Goal: Use online tool/utility: Utilize a website feature to perform a specific function

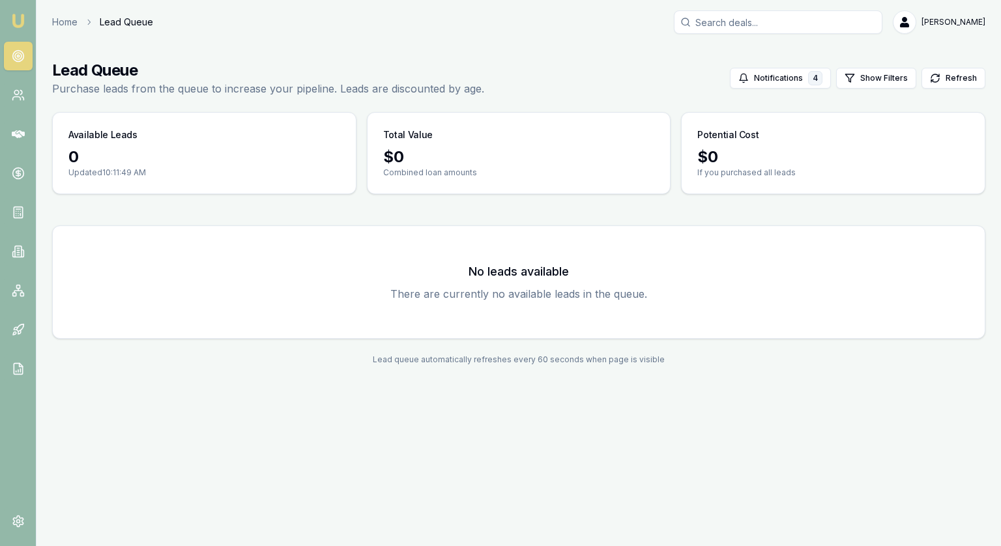
click at [25, 61] on link at bounding box center [18, 56] width 29 height 29
click at [23, 131] on icon at bounding box center [18, 134] width 13 height 13
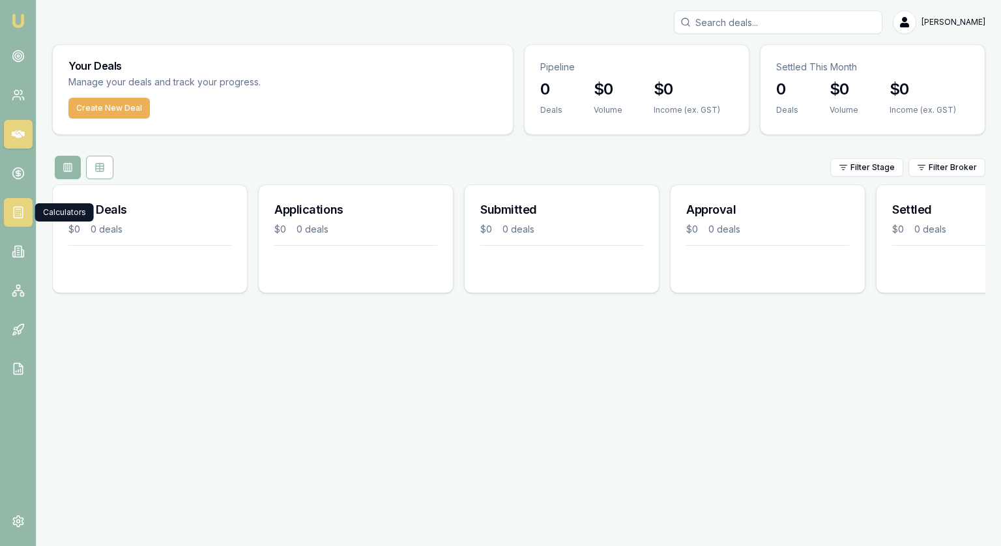
click at [20, 215] on line at bounding box center [20, 215] width 0 height 2
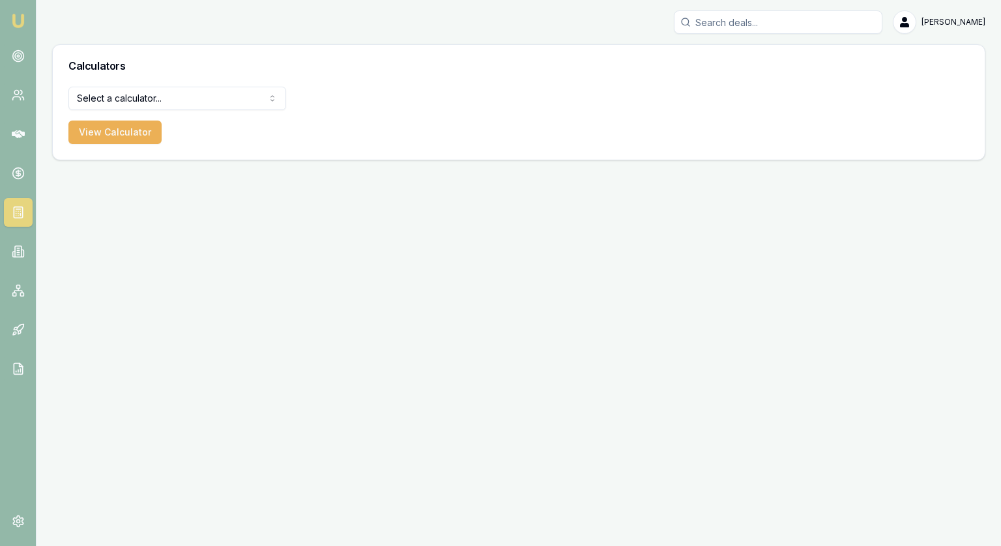
click at [96, 101] on html "[PERSON_NAME] [PERSON_NAME] Toggle Menu Calculators Select a calculator... Fina…" at bounding box center [500, 273] width 1001 height 546
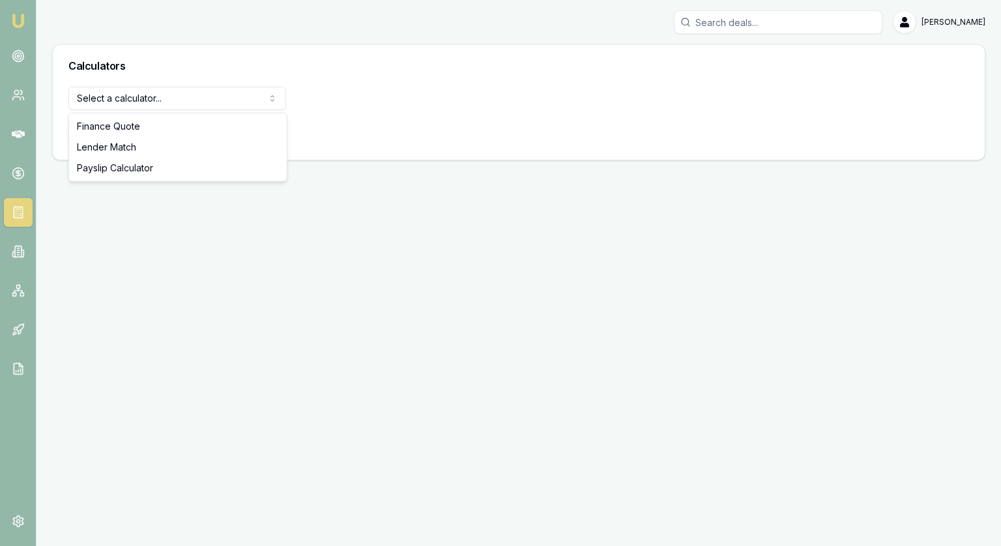
select select "lender-match"
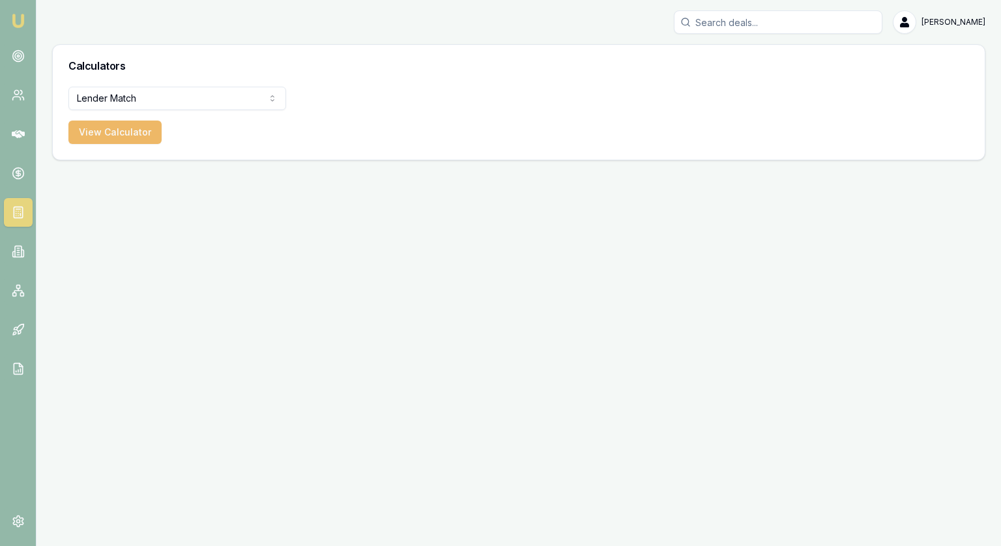
click at [140, 142] on button "View Calculator" at bounding box center [114, 132] width 93 height 23
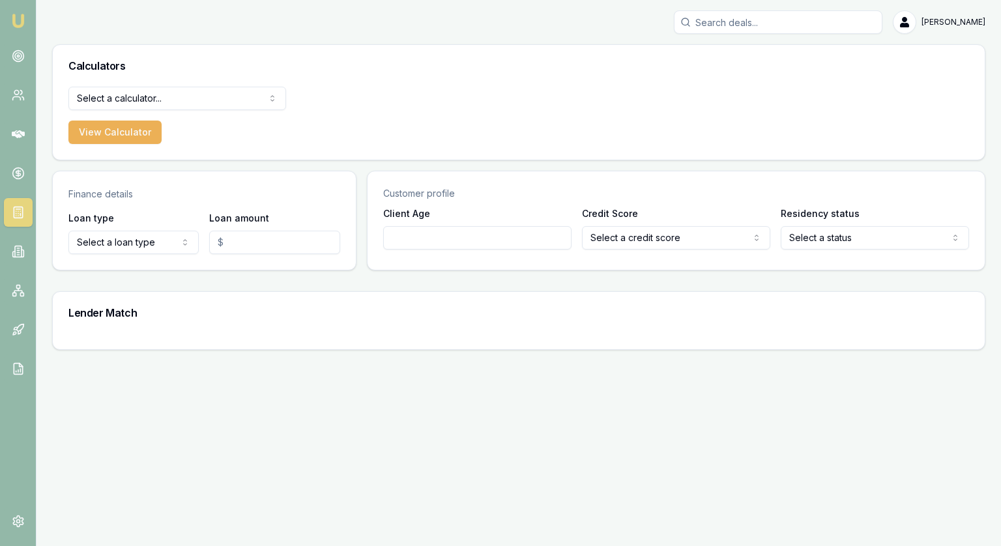
click at [132, 245] on html "Emu Broker Jonathan Myers Toggle Menu Calculators Select a calculator... Financ…" at bounding box center [500, 273] width 1001 height 546
select select "CONSUMER_LOAN"
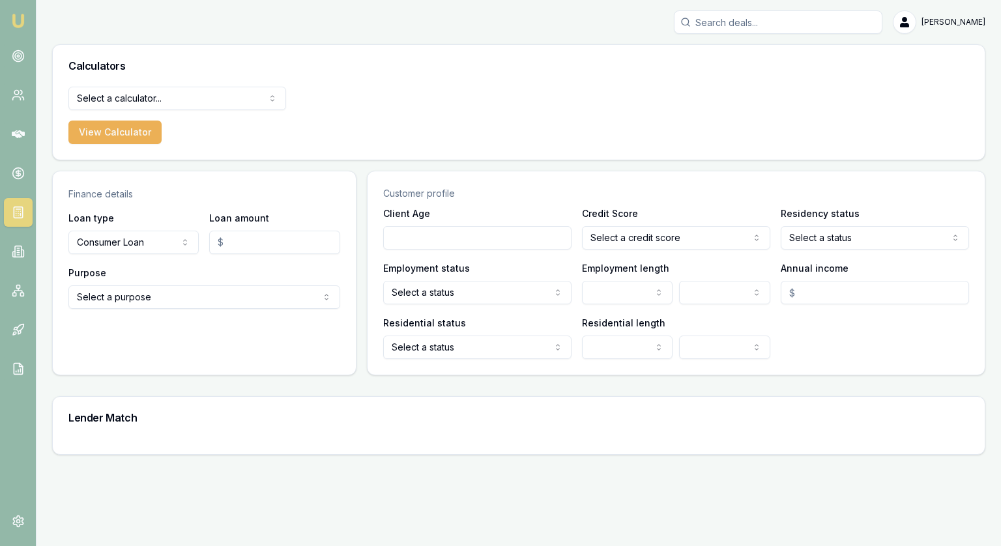
click at [146, 297] on html "Emu Broker Jonathan Myers Toggle Menu Calculators Select a calculator... Financ…" at bounding box center [500, 273] width 1001 height 546
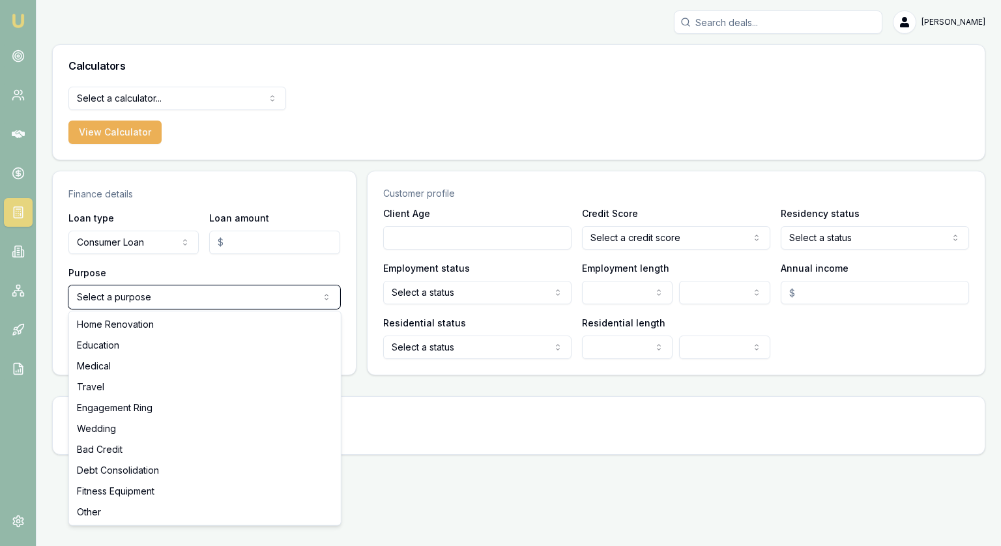
click at [215, 158] on html "Emu Broker Jonathan Myers Toggle Menu Calculators Select a calculator... Financ…" at bounding box center [500, 273] width 1001 height 546
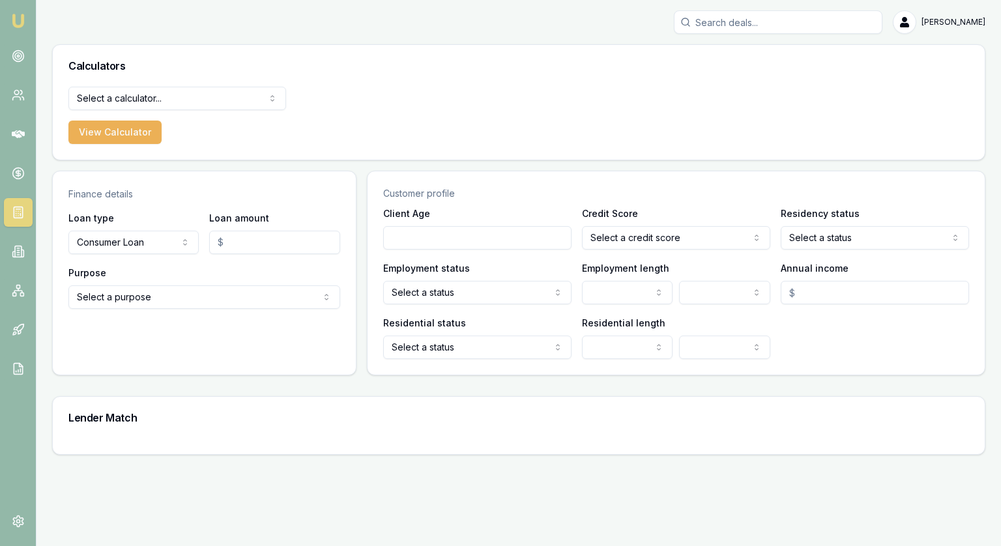
click at [188, 297] on html "Emu Broker Jonathan Myers Toggle Menu Calculators Select a calculator... Financ…" at bounding box center [500, 273] width 1001 height 546
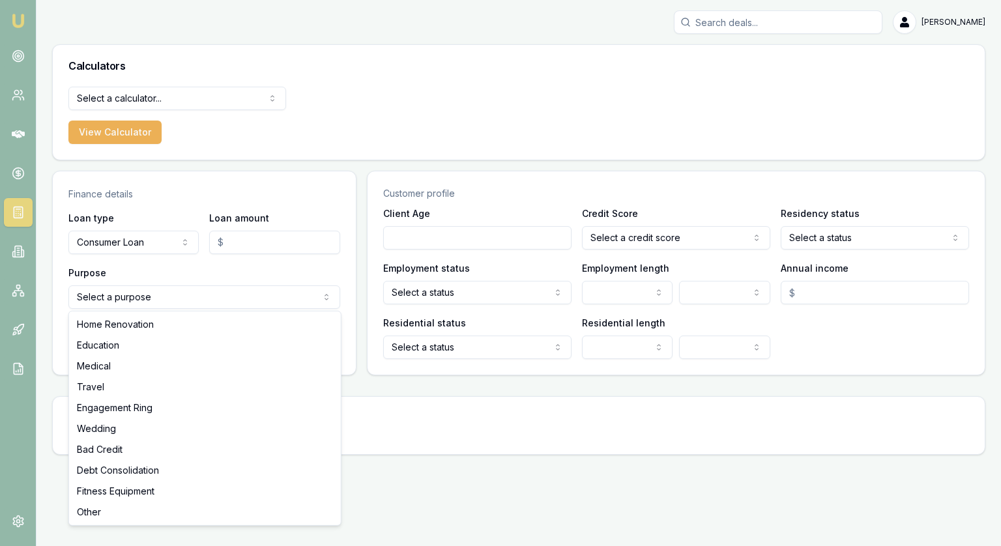
select select "MEDICAL"
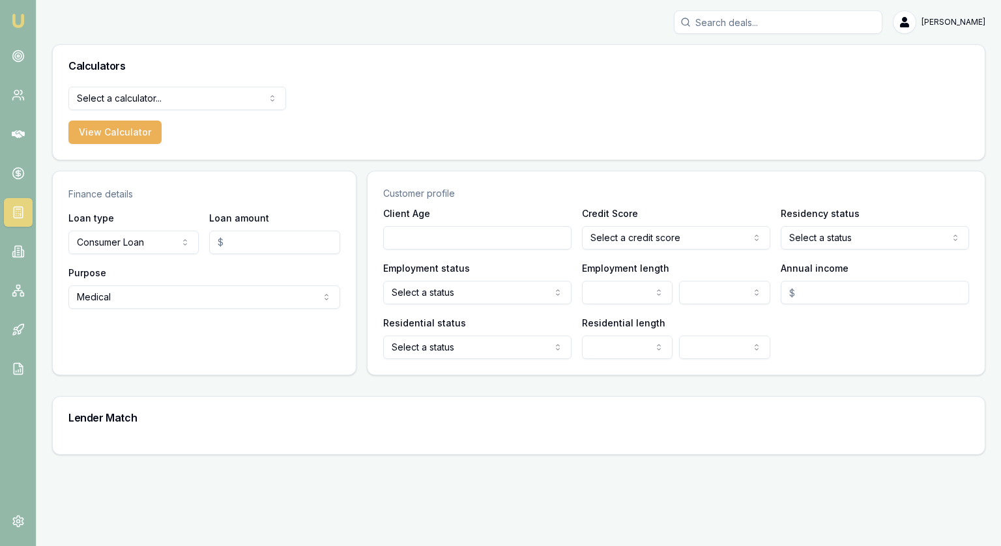
click at [490, 243] on input "Client Age" at bounding box center [477, 237] width 188 height 23
click at [477, 297] on html "Emu Broker Jonathan Myers Toggle Menu Calculators Select a calculator... Financ…" at bounding box center [500, 273] width 1001 height 546
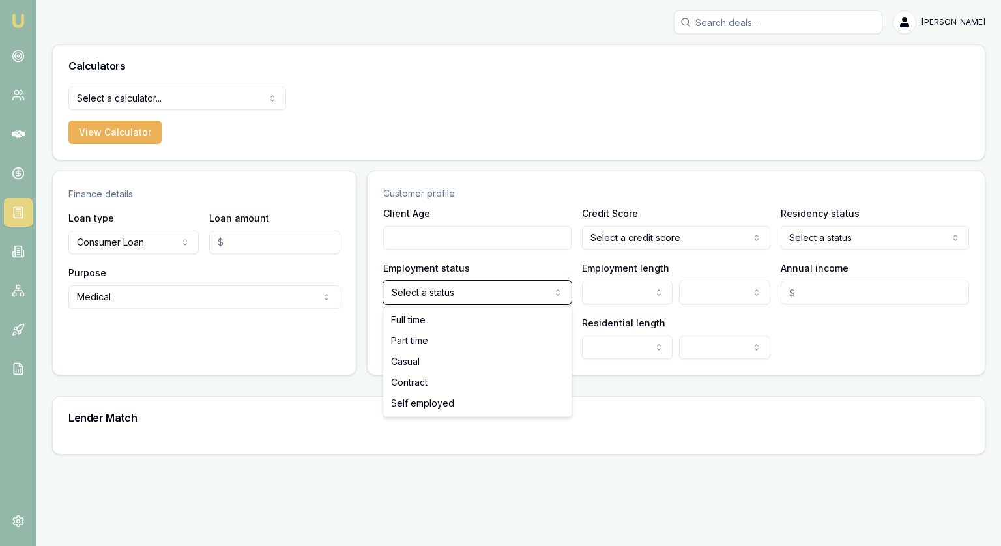
click at [511, 250] on html "Emu Broker Jonathan Myers Toggle Menu Calculators Select a calculator... Financ…" at bounding box center [500, 273] width 1001 height 546
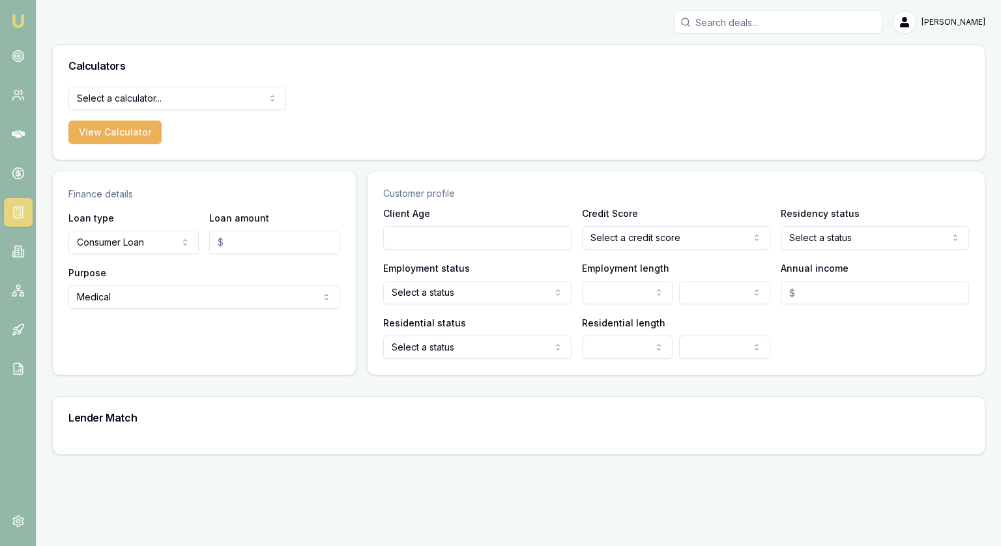
click at [501, 348] on html "Emu Broker Jonathan Myers Toggle Menu Calculators Select a calculator... Financ…" at bounding box center [500, 273] width 1001 height 546
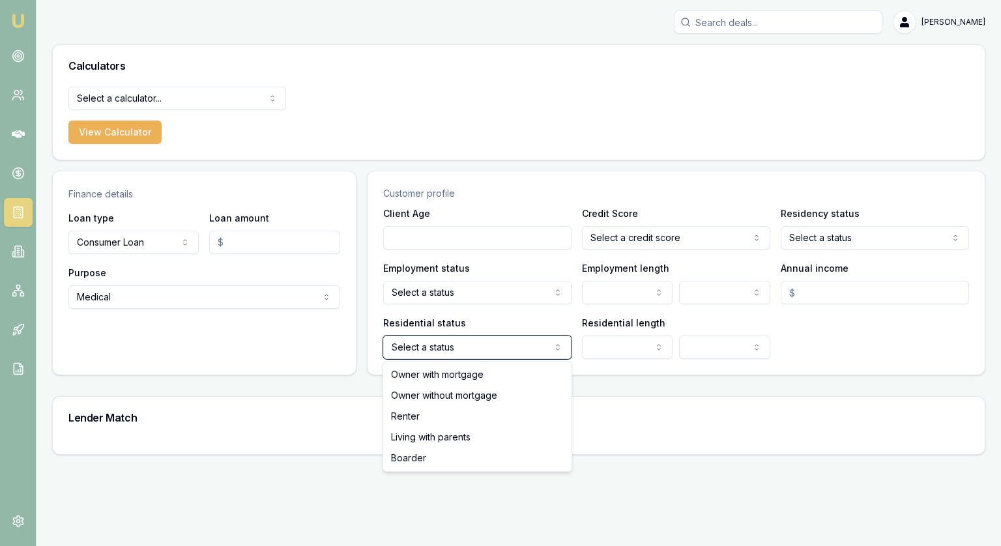
click at [629, 237] on html "Emu Broker Jonathan Myers Toggle Menu Calculators Select a calculator... Financ…" at bounding box center [500, 273] width 1001 height 546
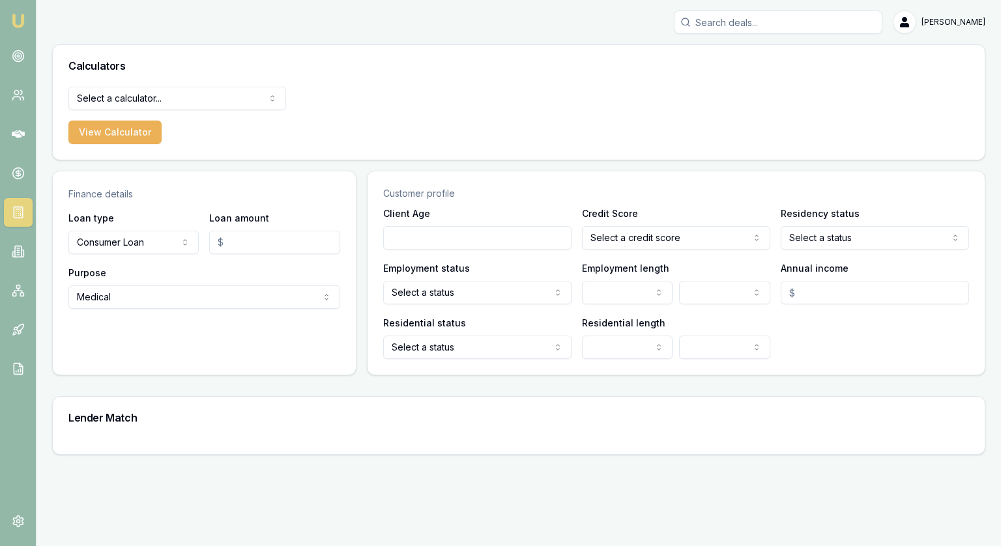
click at [629, 237] on html "Emu Broker Jonathan Myers Toggle Menu Calculators Select a calculator... Financ…" at bounding box center [500, 273] width 1001 height 546
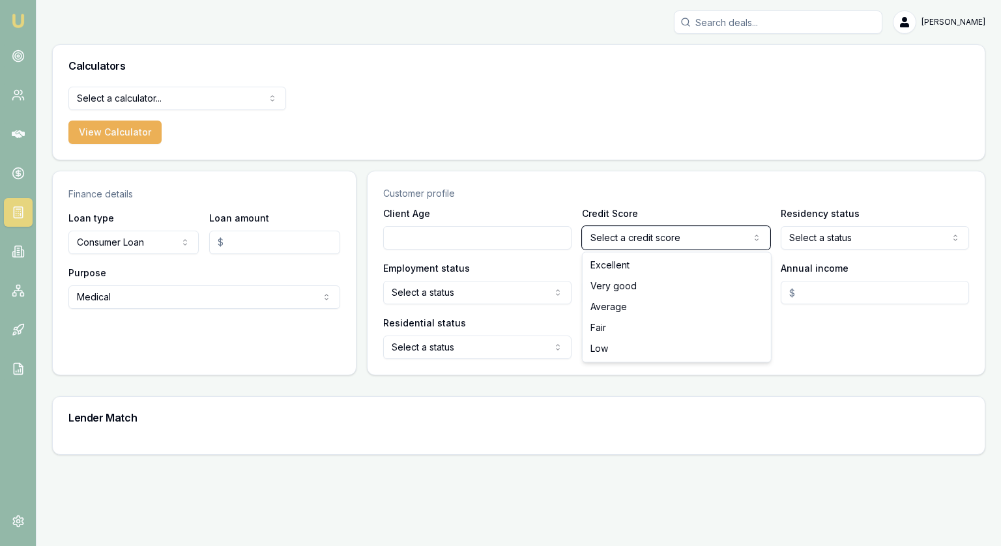
click at [629, 237] on html "Emu Broker Jonathan Myers Toggle Menu Calculators Select a calculator... Financ…" at bounding box center [500, 273] width 1001 height 546
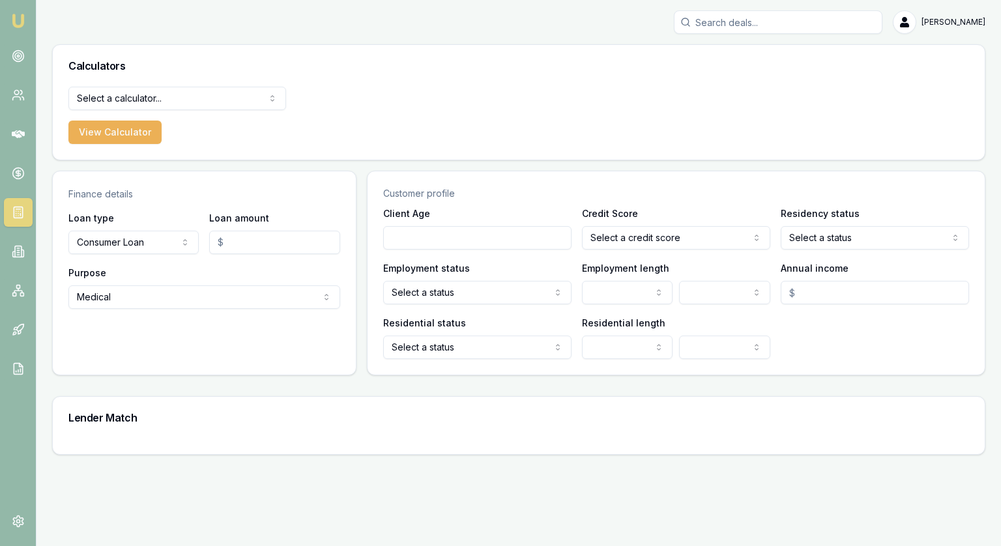
click at [14, 218] on rect at bounding box center [18, 212] width 8 height 11
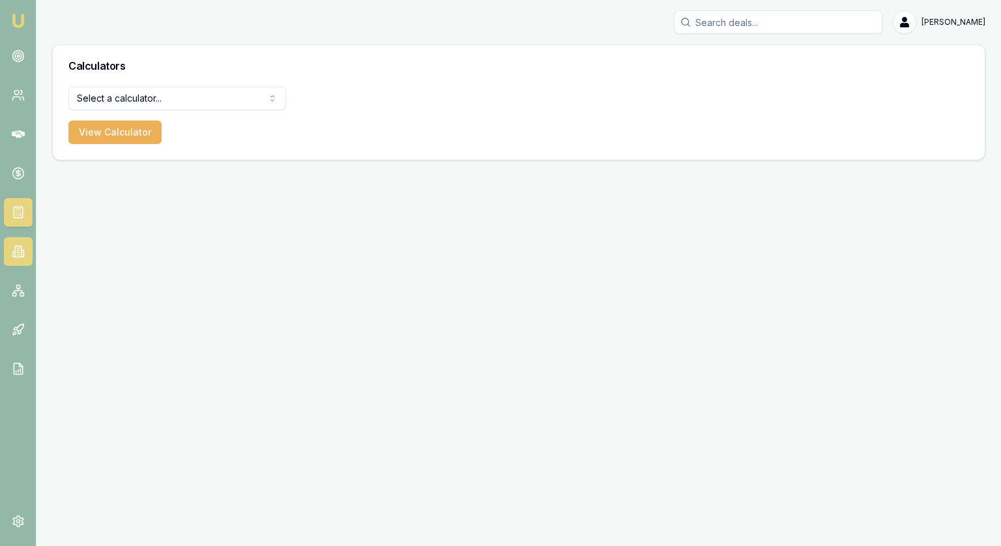
click at [23, 250] on icon at bounding box center [23, 253] width 2 height 7
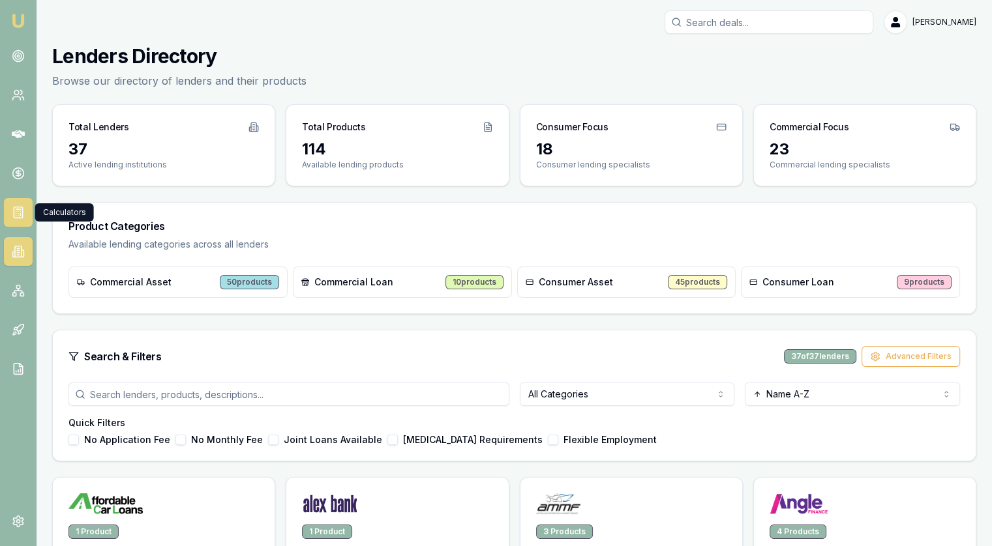
click at [15, 209] on icon at bounding box center [18, 212] width 13 height 13
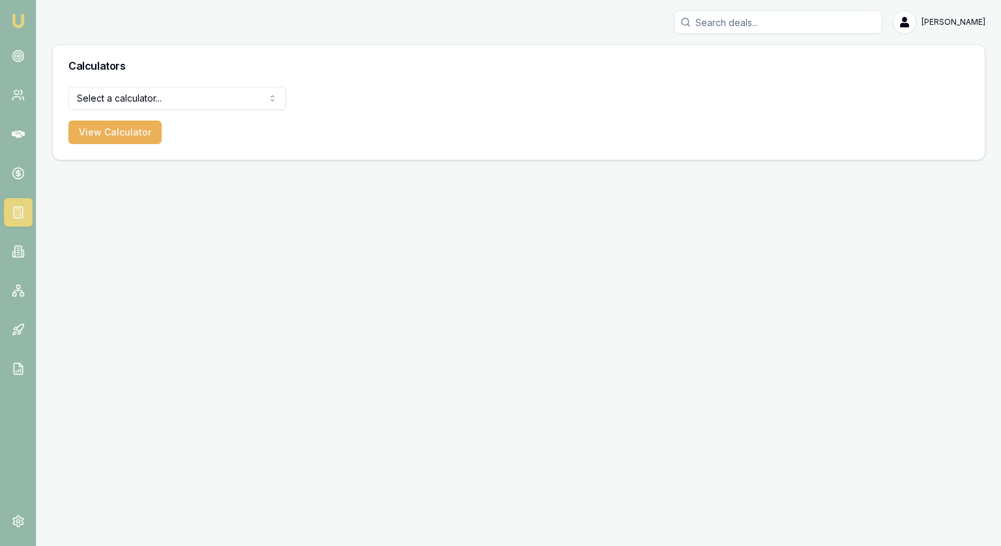
click at [16, 156] on nav "Emu Broker" at bounding box center [18, 197] width 36 height 394
click at [13, 172] on icon at bounding box center [18, 173] width 13 height 13
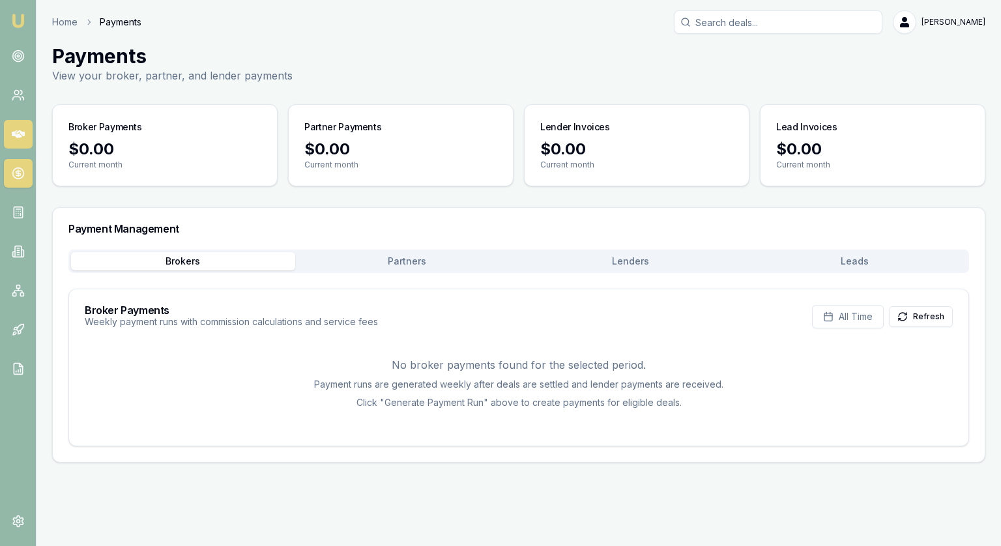
click at [16, 125] on link at bounding box center [18, 134] width 29 height 29
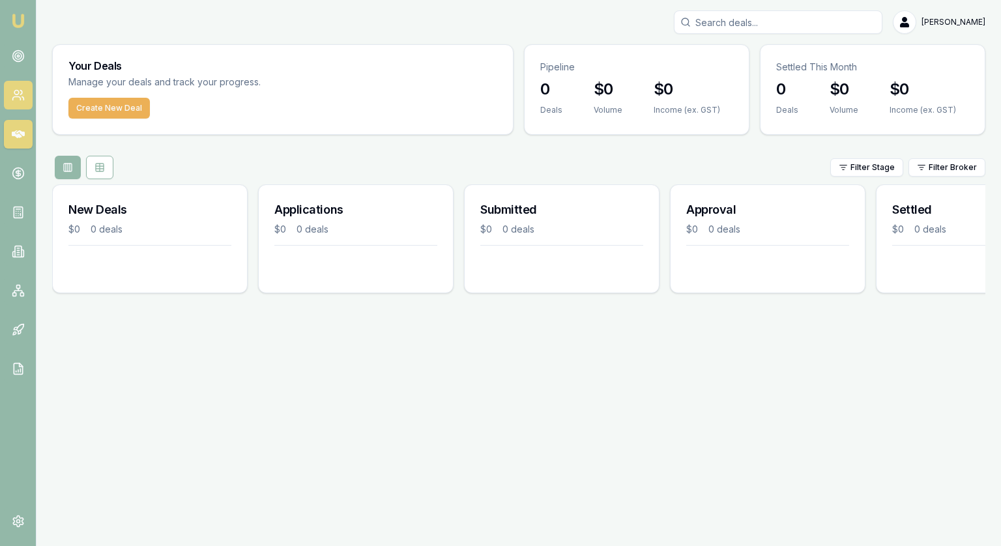
click at [16, 85] on link at bounding box center [18, 95] width 29 height 29
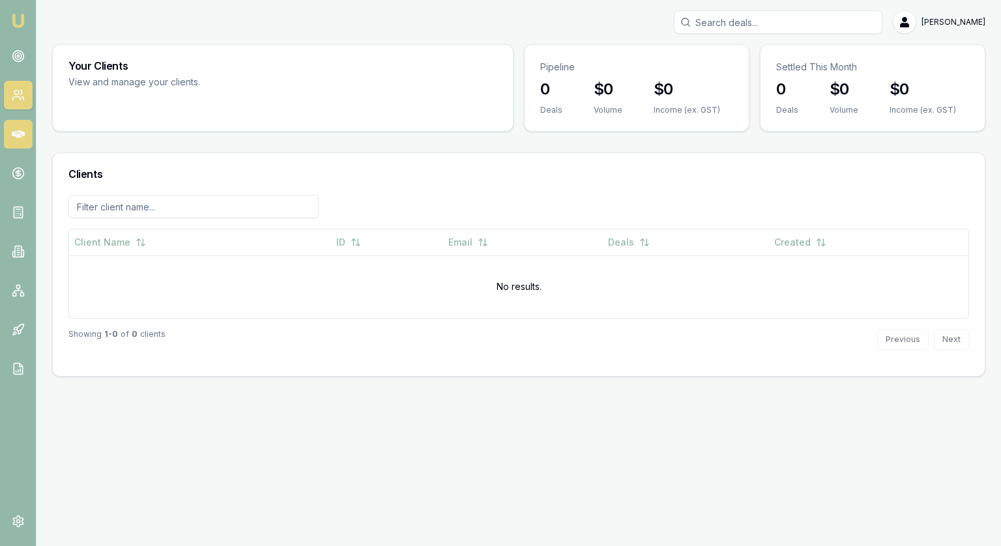
click at [16, 138] on icon at bounding box center [18, 134] width 13 height 13
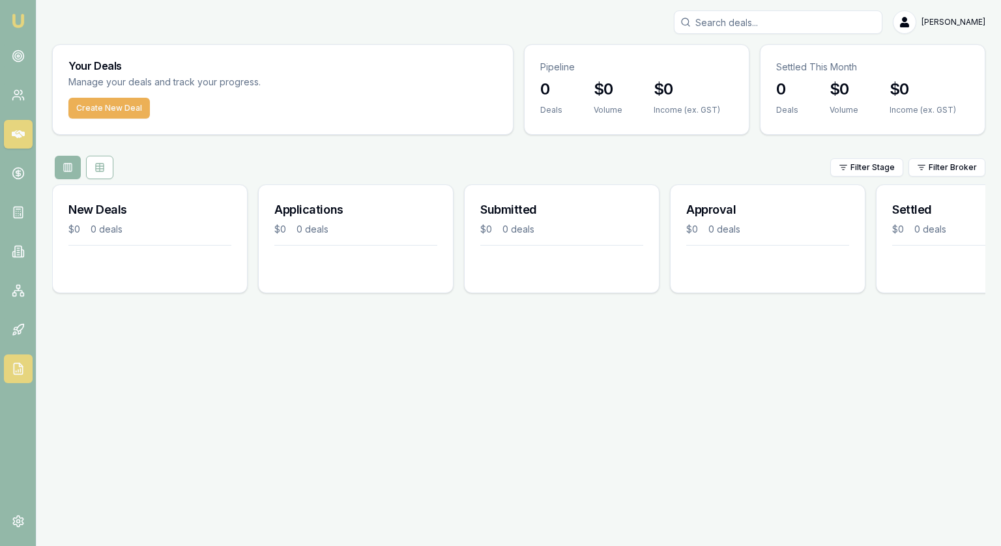
click at [18, 359] on link at bounding box center [18, 369] width 29 height 29
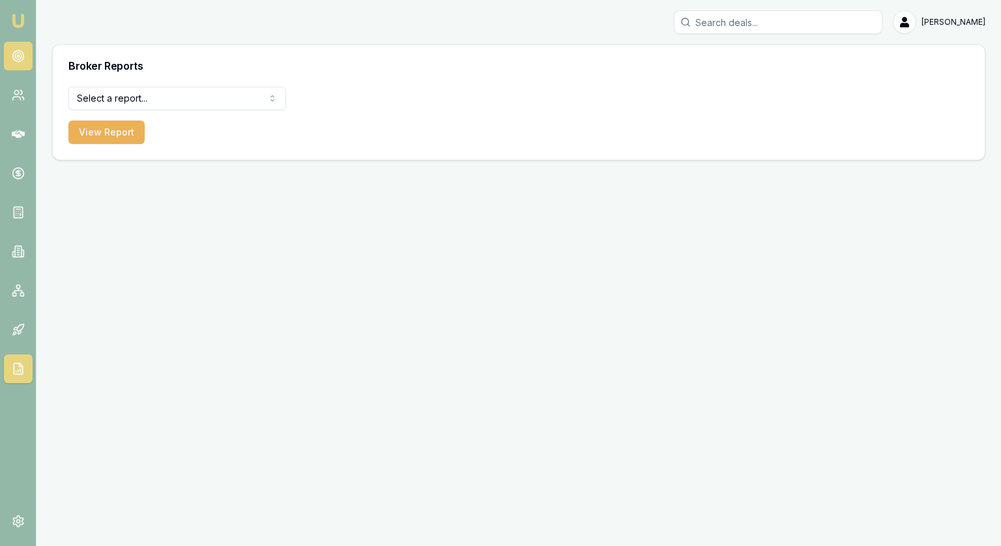
click at [10, 54] on link at bounding box center [18, 56] width 29 height 29
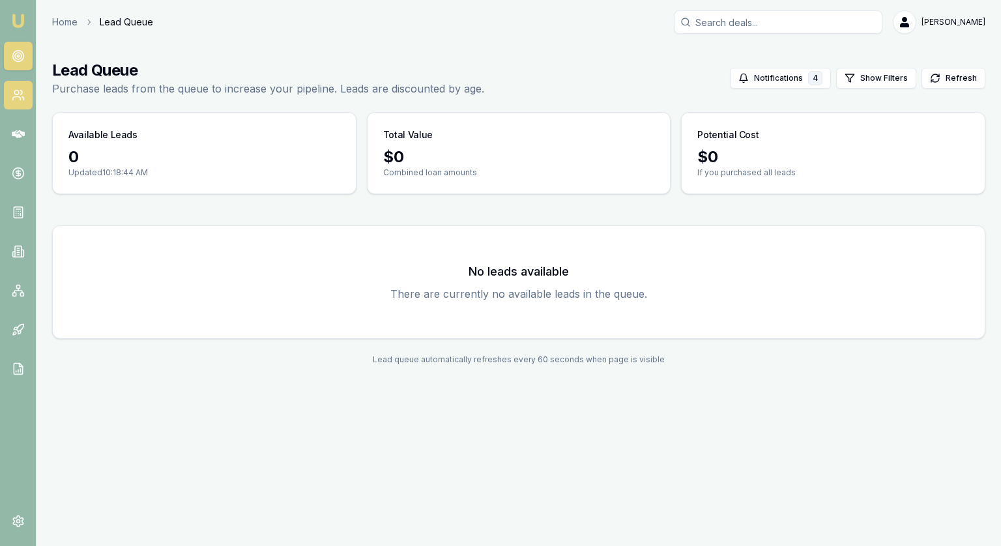
click at [13, 95] on icon at bounding box center [18, 95] width 13 height 13
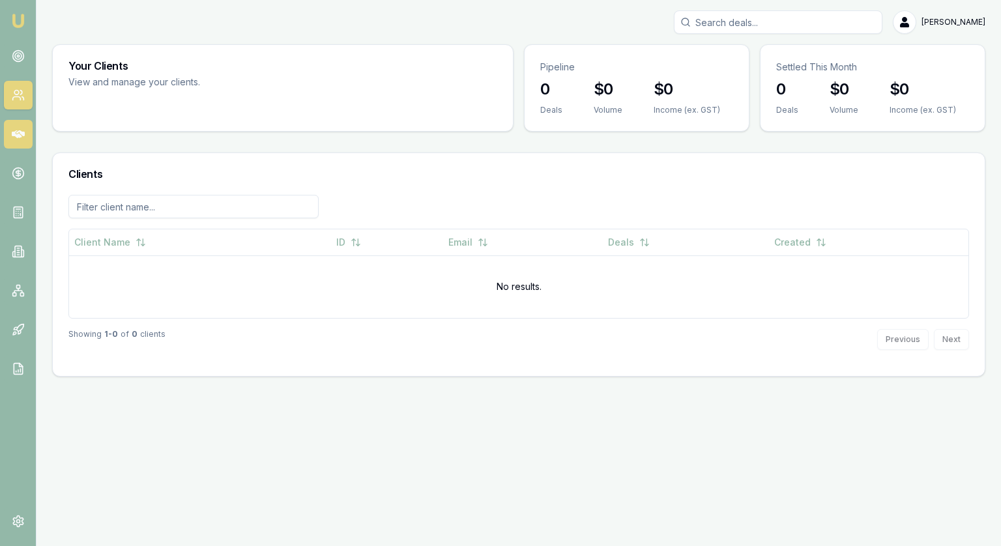
click at [10, 133] on link at bounding box center [18, 134] width 29 height 29
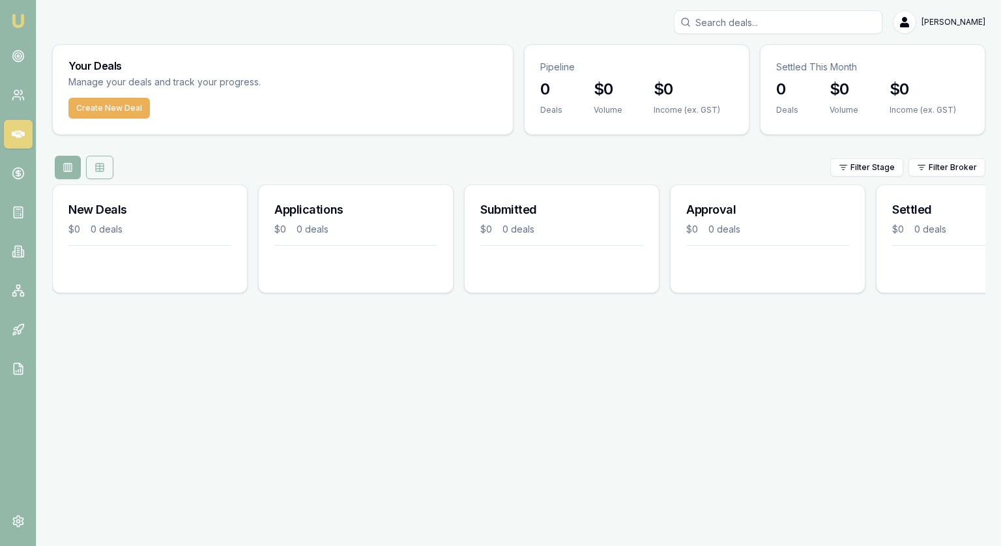
click at [104, 167] on icon at bounding box center [100, 167] width 10 height 10
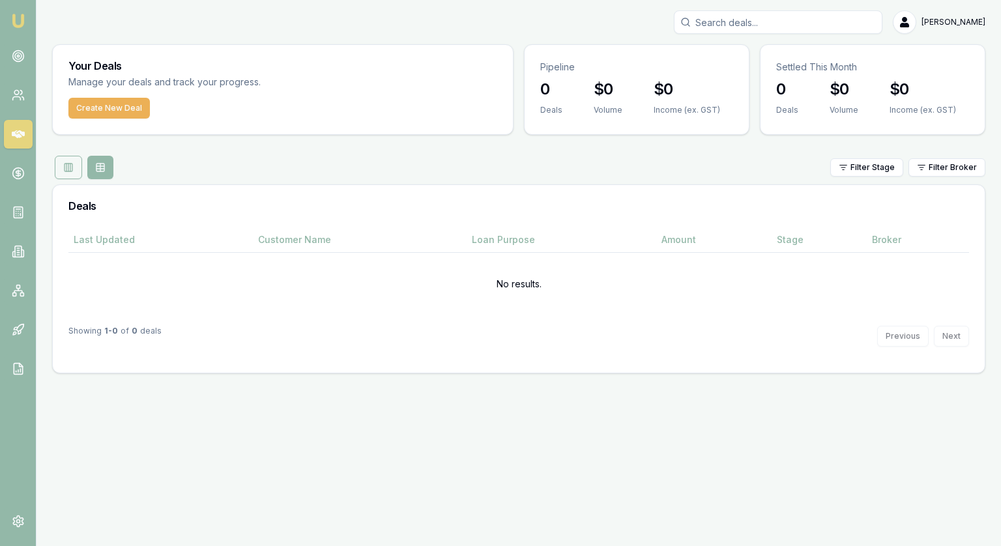
click at [67, 167] on icon at bounding box center [68, 167] width 10 height 10
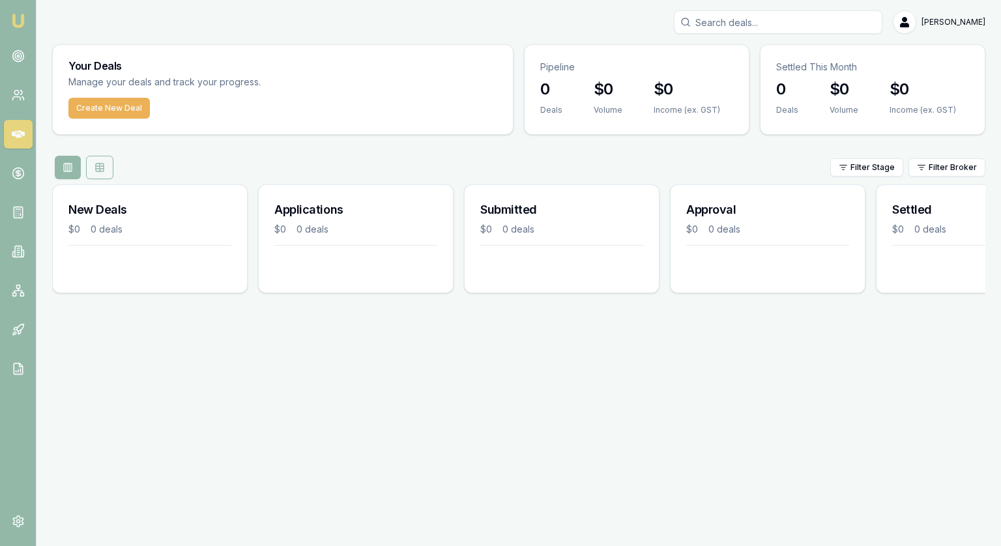
click at [105, 166] on button at bounding box center [99, 167] width 27 height 23
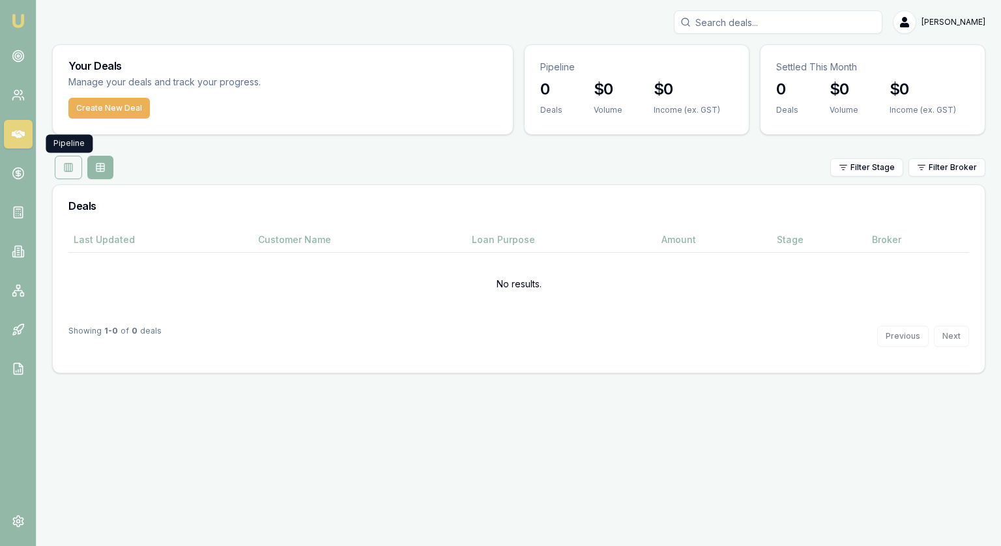
click at [74, 166] on button at bounding box center [68, 167] width 27 height 23
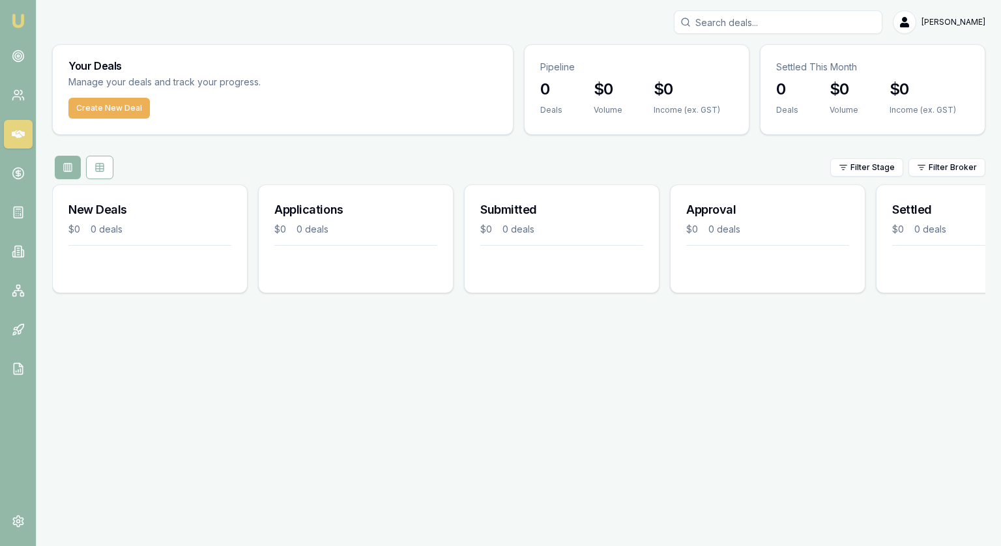
click at [114, 161] on div at bounding box center [84, 167] width 64 height 23
click at [87, 111] on button "Create New Deal" at bounding box center [109, 108] width 82 height 21
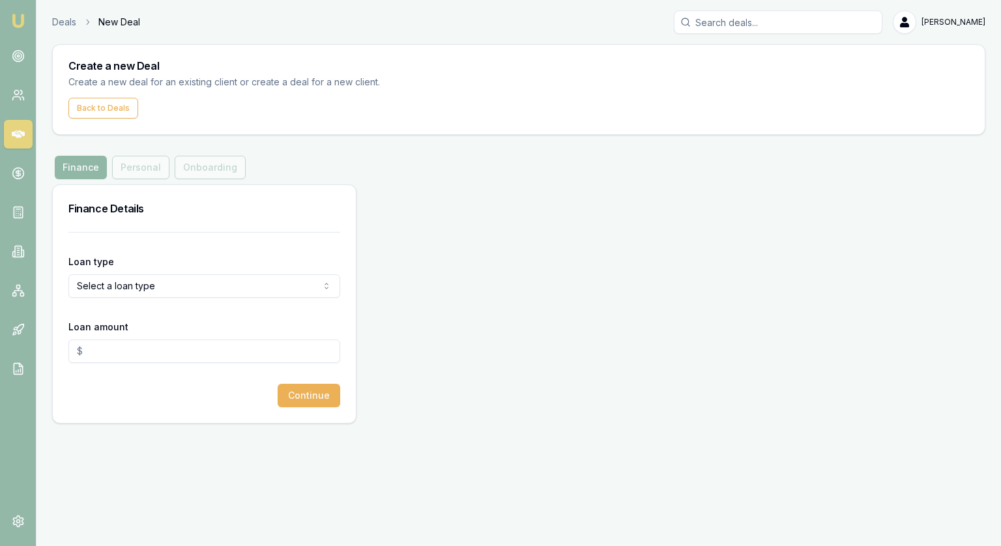
click at [81, 168] on button "Finance" at bounding box center [81, 167] width 52 height 23
click at [149, 164] on div "Finance Personal Onboarding" at bounding box center [150, 167] width 196 height 23
click at [137, 167] on div "Finance Personal Onboarding" at bounding box center [150, 167] width 196 height 23
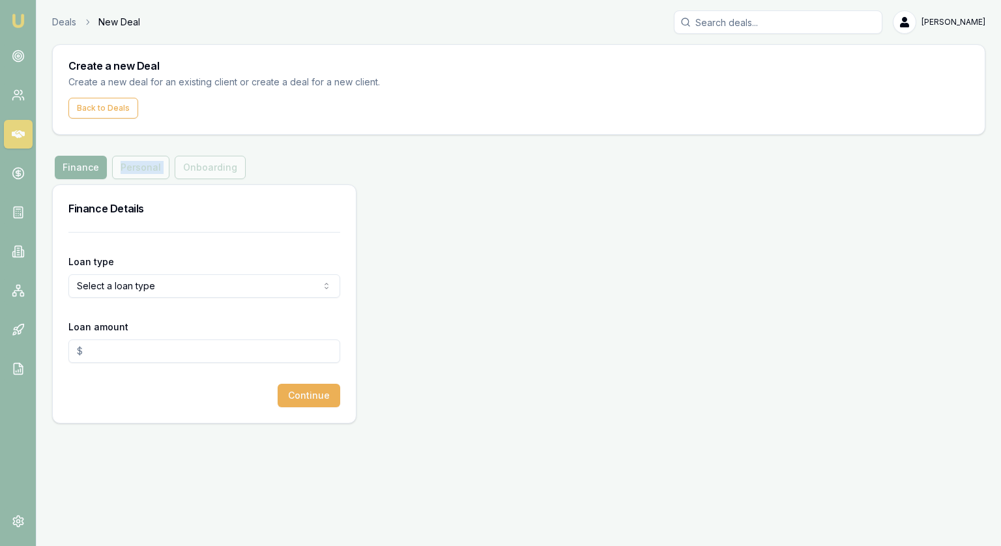
click at [137, 167] on div "Finance Personal Onboarding" at bounding box center [150, 167] width 196 height 23
click at [96, 228] on div "Finance Details" at bounding box center [204, 208] width 303 height 47
click at [106, 293] on html "Emu Broker Deals New Deal Jonathan Myers Toggle Menu Create a new Deal Create a…" at bounding box center [500, 273] width 1001 height 546
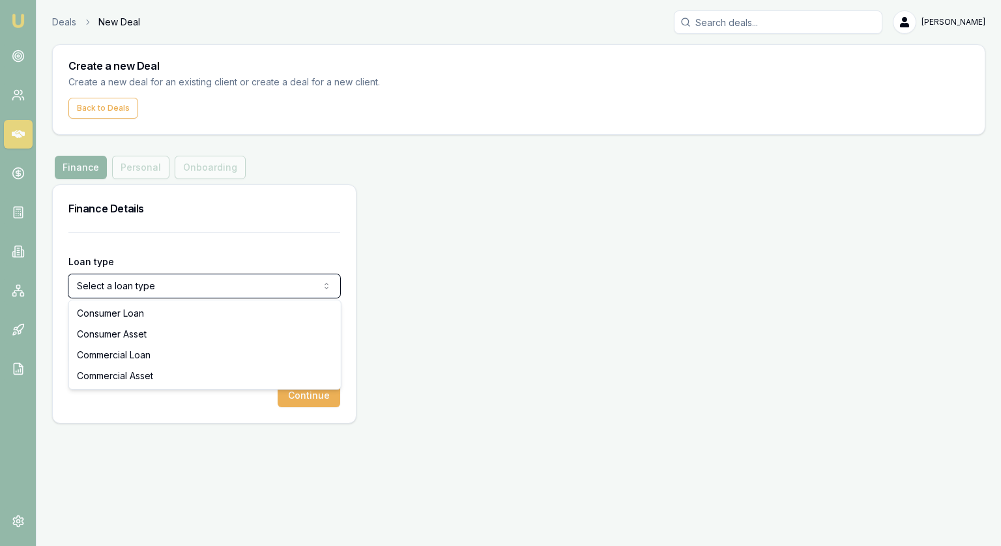
click at [151, 288] on html "Emu Broker Deals New Deal Jonathan Myers Toggle Menu Create a new Deal Create a…" at bounding box center [500, 273] width 1001 height 546
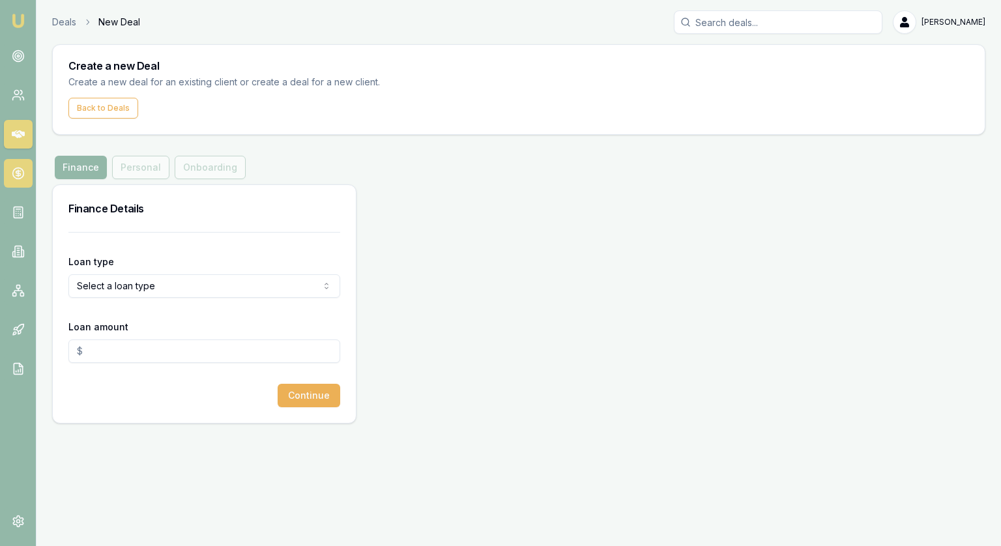
click at [14, 169] on icon at bounding box center [18, 173] width 13 height 13
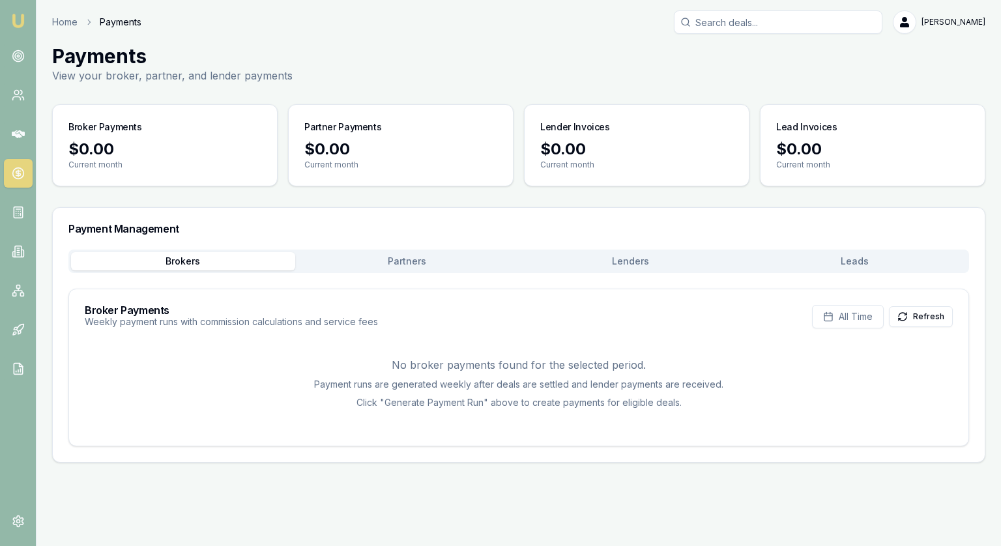
click at [390, 257] on button "Partners" at bounding box center [407, 261] width 224 height 18
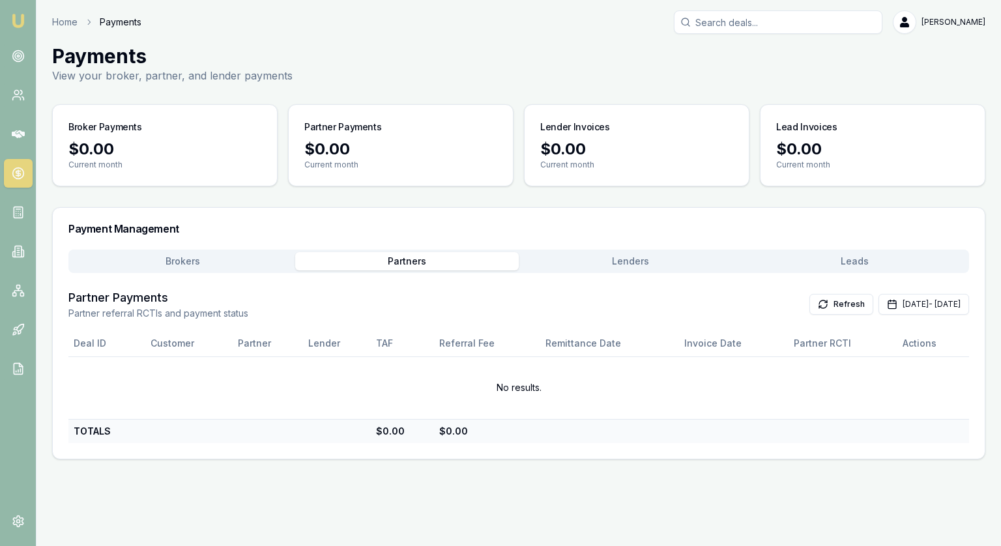
click at [198, 261] on button "Brokers" at bounding box center [183, 261] width 224 height 18
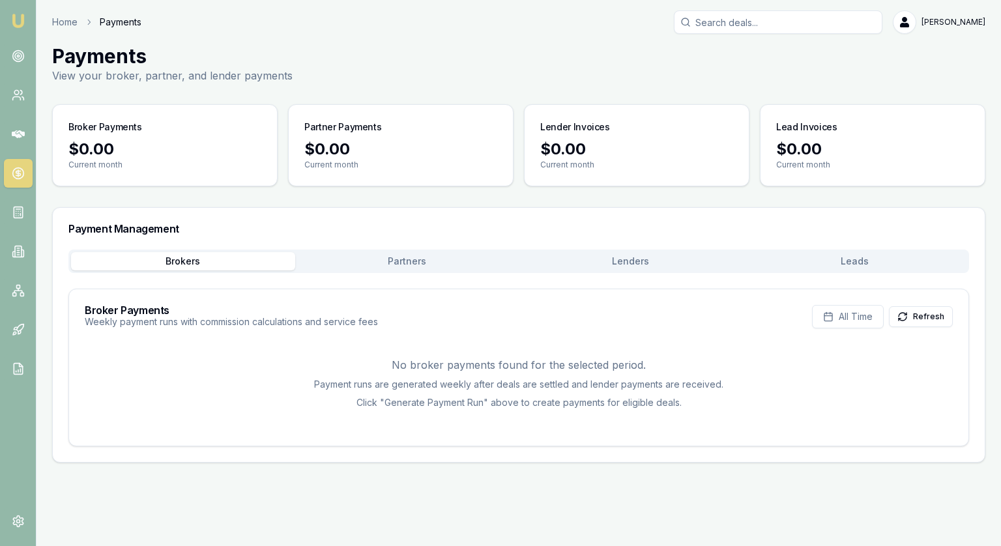
click at [641, 259] on button "Lenders" at bounding box center [631, 261] width 224 height 18
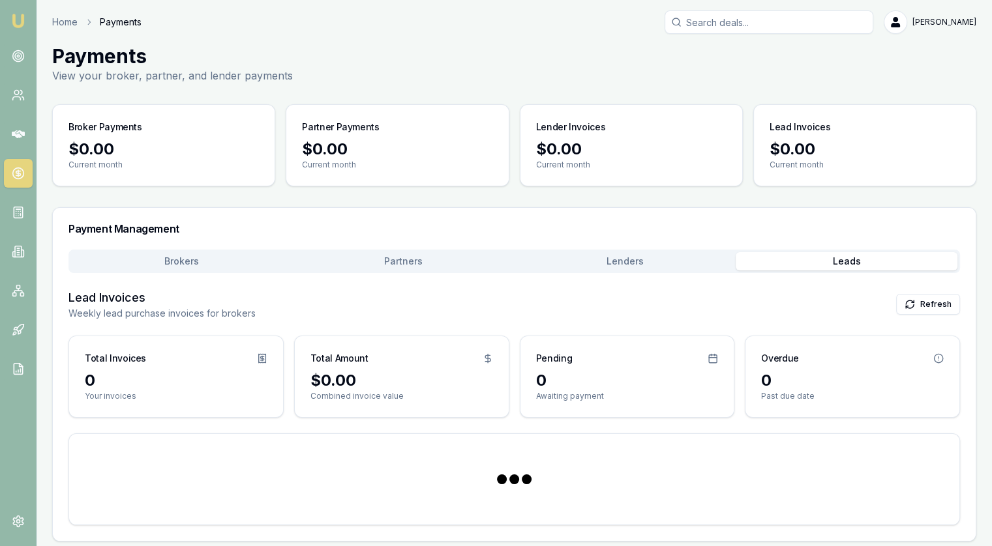
click at [857, 261] on button "Leads" at bounding box center [846, 261] width 222 height 18
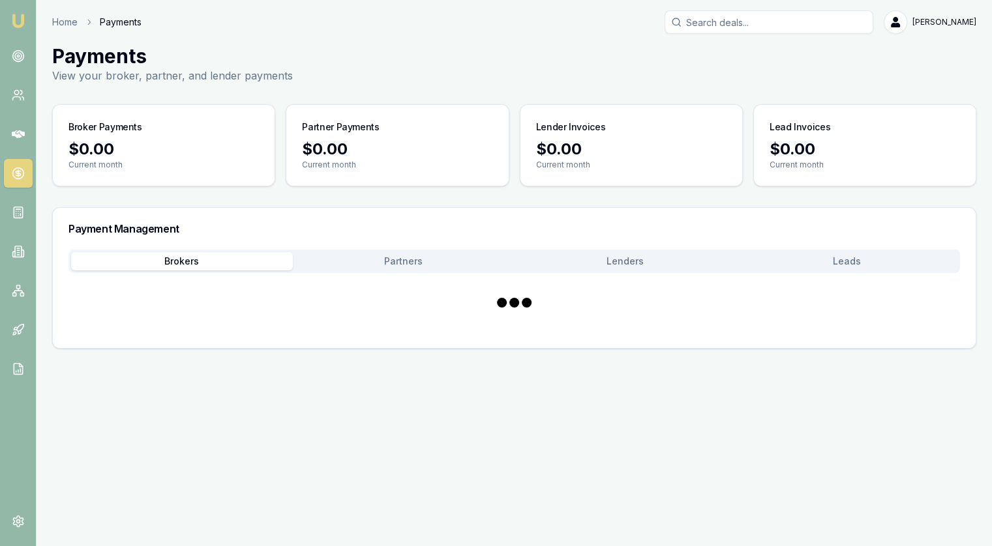
click at [146, 261] on button "Brokers" at bounding box center [182, 261] width 222 height 18
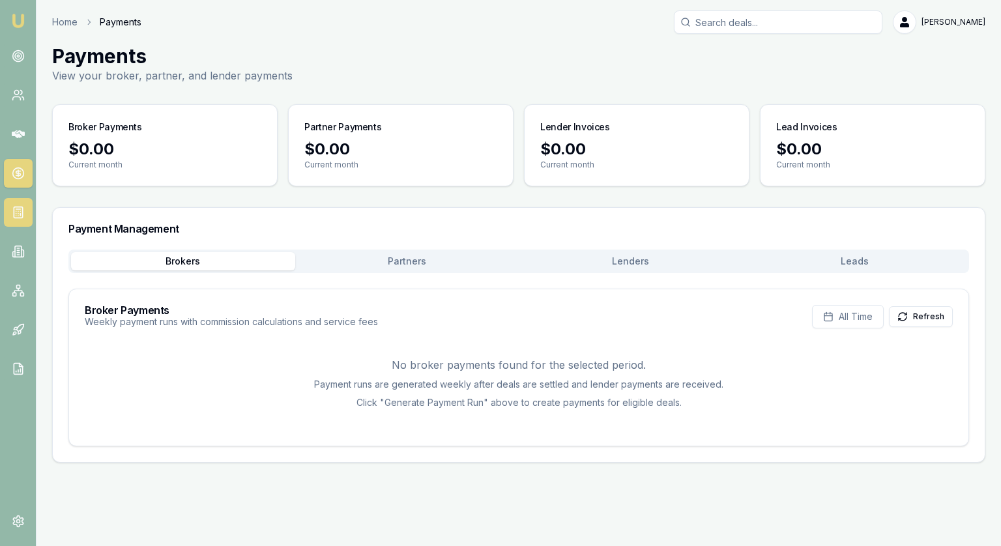
click at [25, 210] on link at bounding box center [18, 212] width 29 height 29
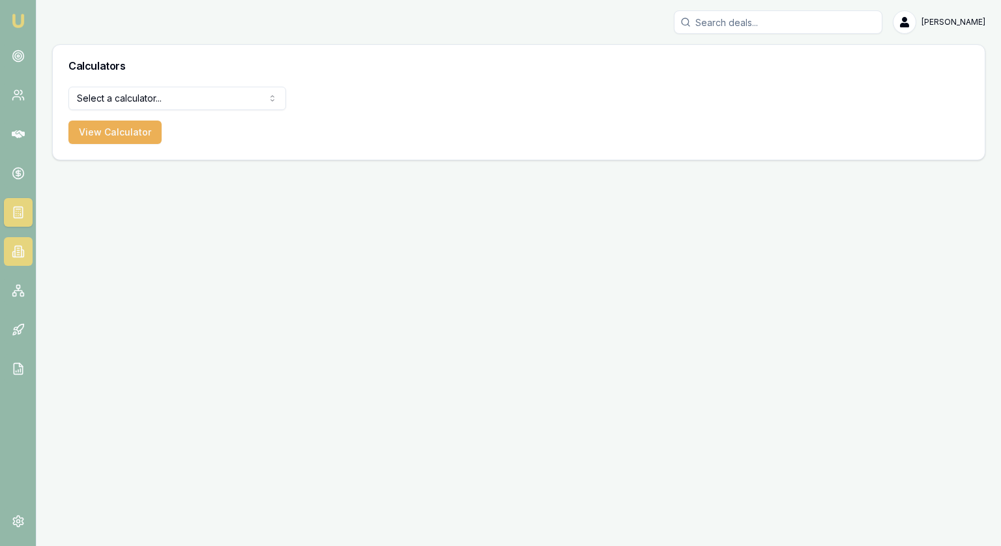
click at [15, 252] on icon at bounding box center [18, 251] width 7 height 11
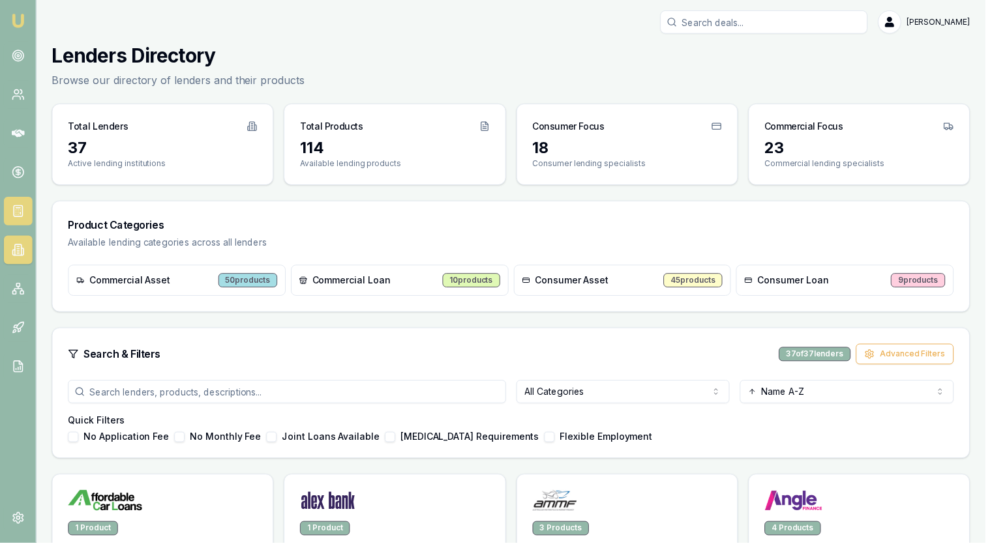
click at [16, 215] on icon at bounding box center [18, 212] width 13 height 13
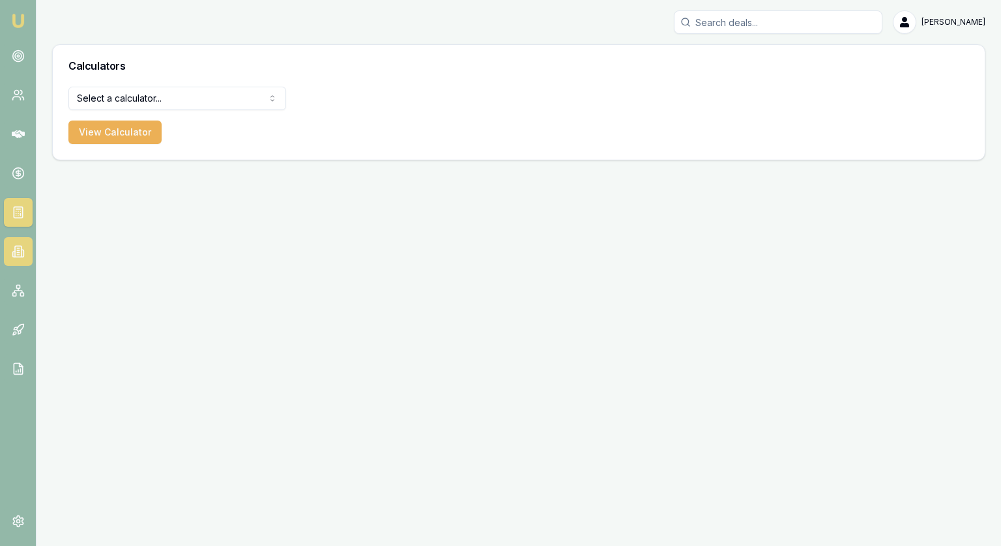
click at [23, 252] on icon at bounding box center [18, 251] width 13 height 13
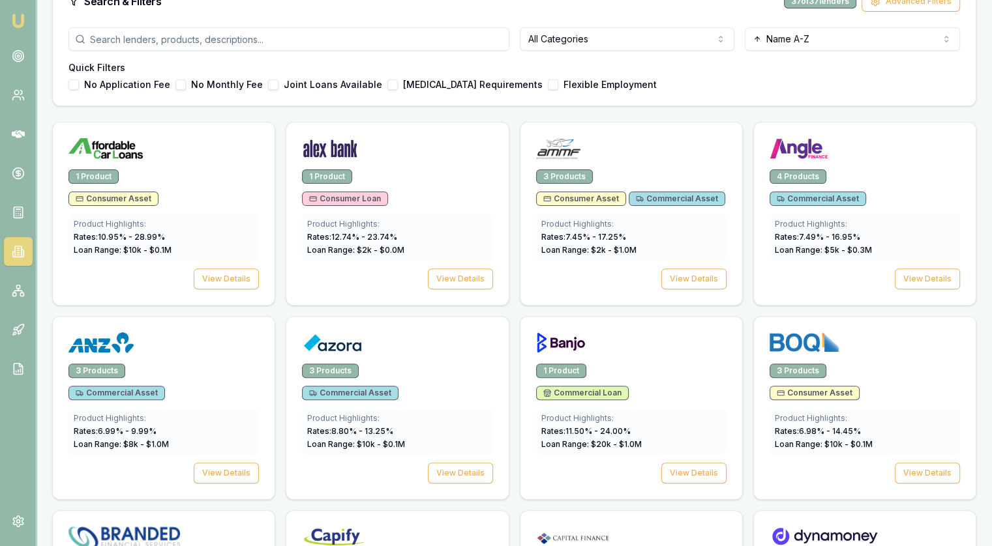
scroll to position [391, 0]
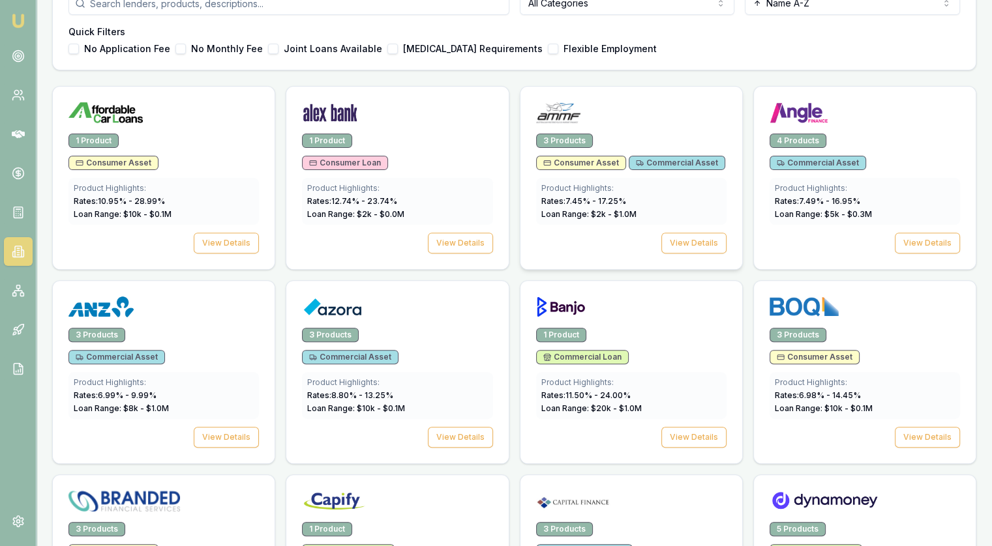
click at [562, 162] on span "Consumer Asset" at bounding box center [581, 163] width 76 height 10
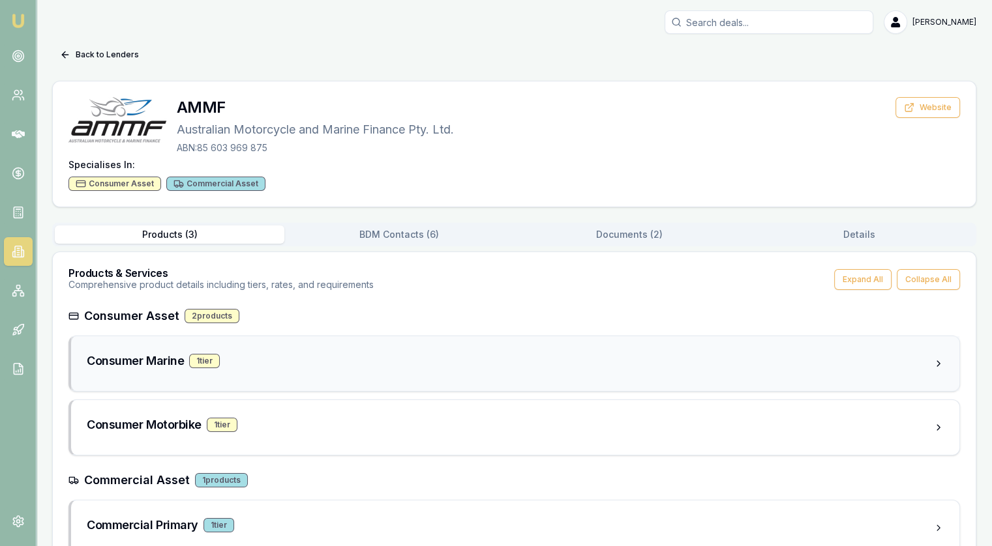
click at [148, 361] on h3 "Consumer Marine" at bounding box center [135, 361] width 97 height 18
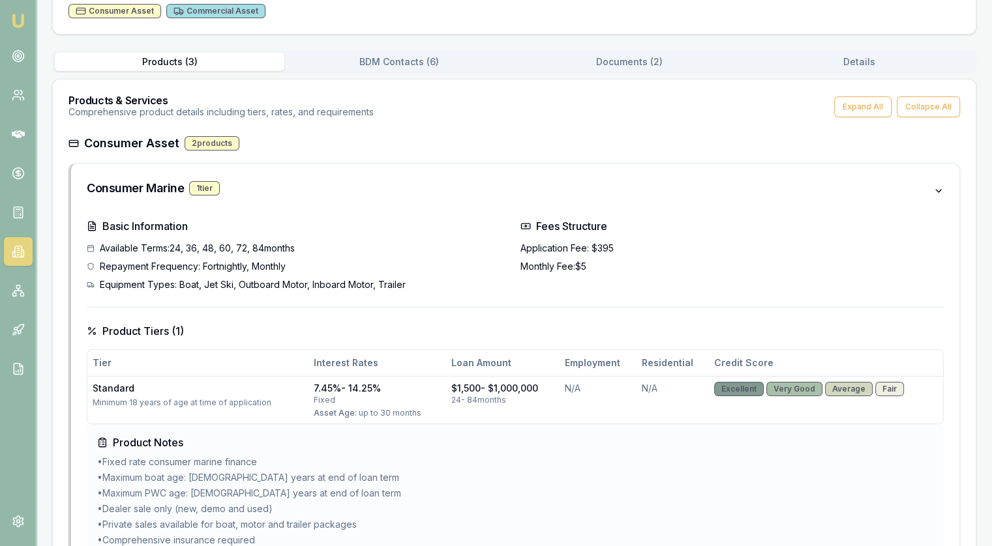
scroll to position [39, 0]
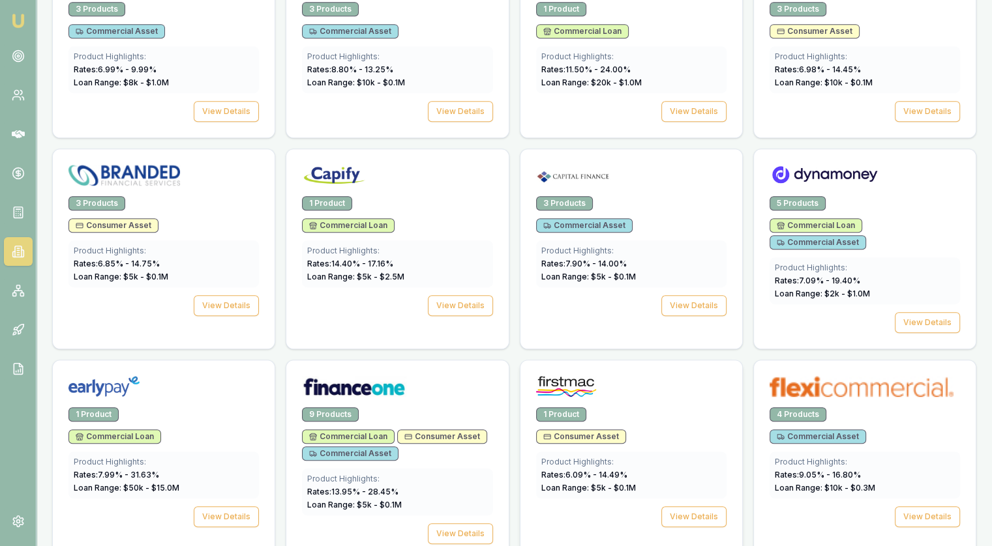
scroll to position [848, 0]
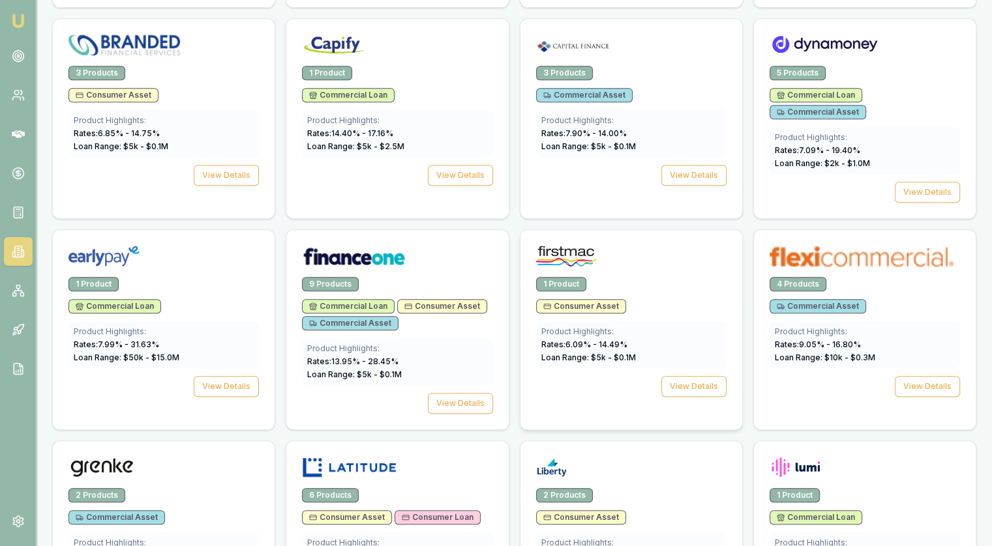
click at [592, 301] on span "Consumer Asset" at bounding box center [581, 306] width 76 height 10
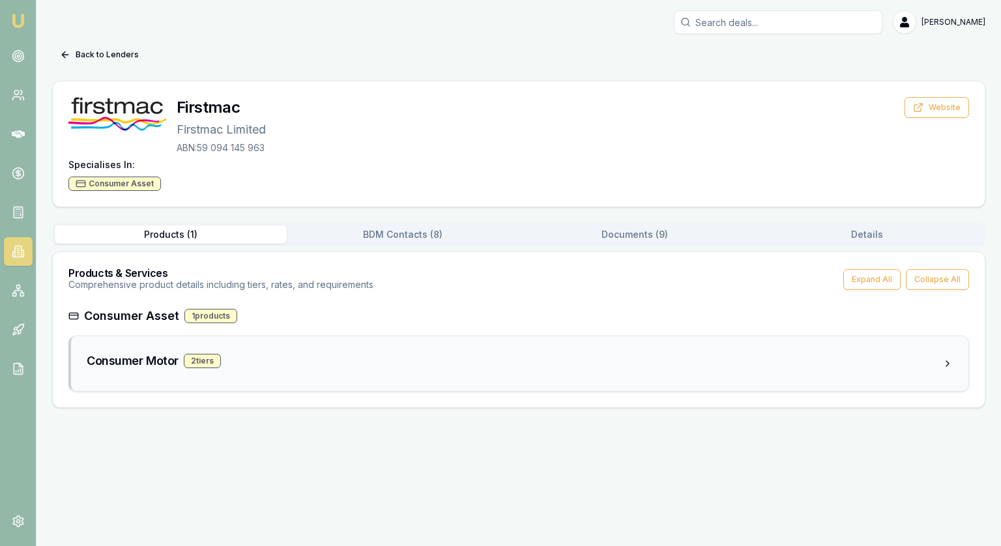
click at [184, 364] on div "2 tier s" at bounding box center [202, 361] width 37 height 14
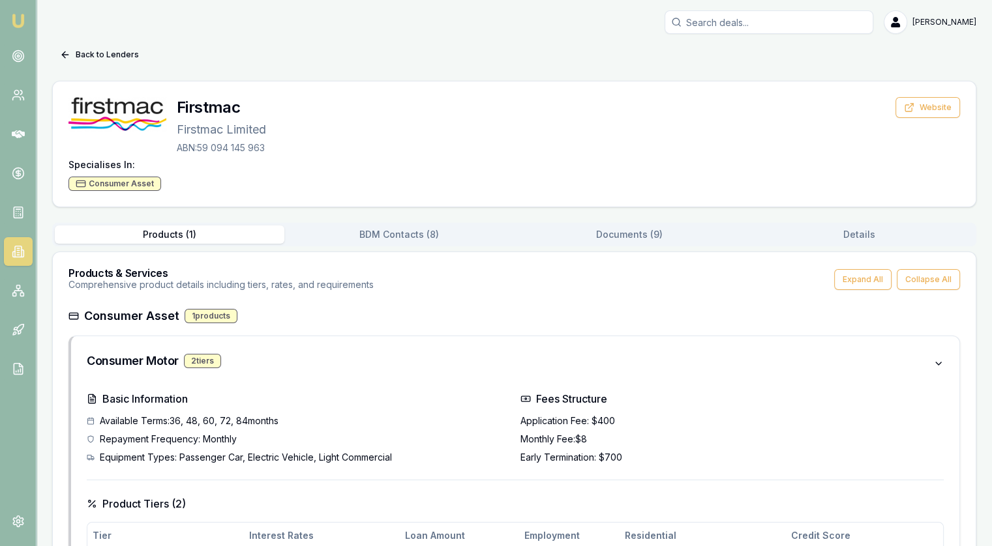
click at [613, 231] on button "Documents ( 9 )" at bounding box center [629, 235] width 230 height 18
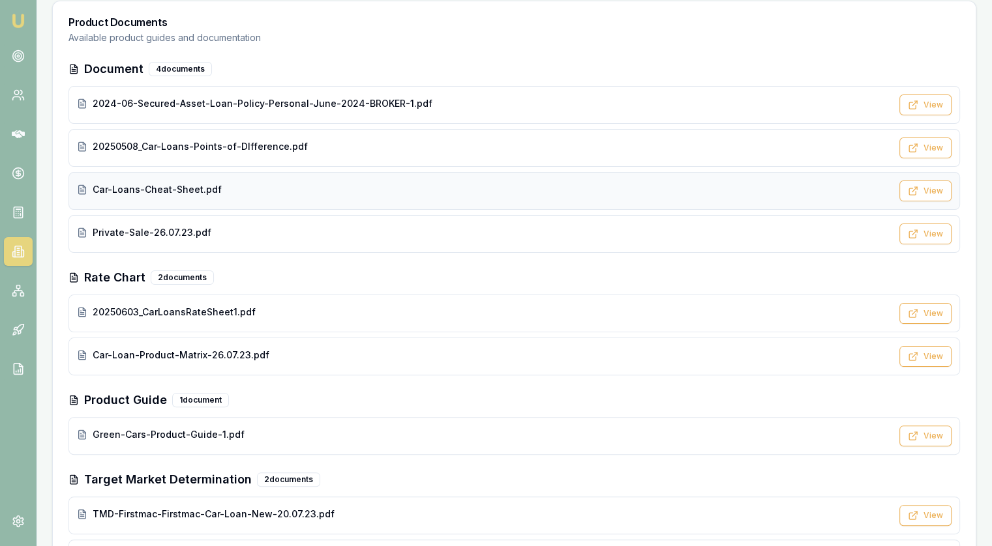
scroll to position [305, 0]
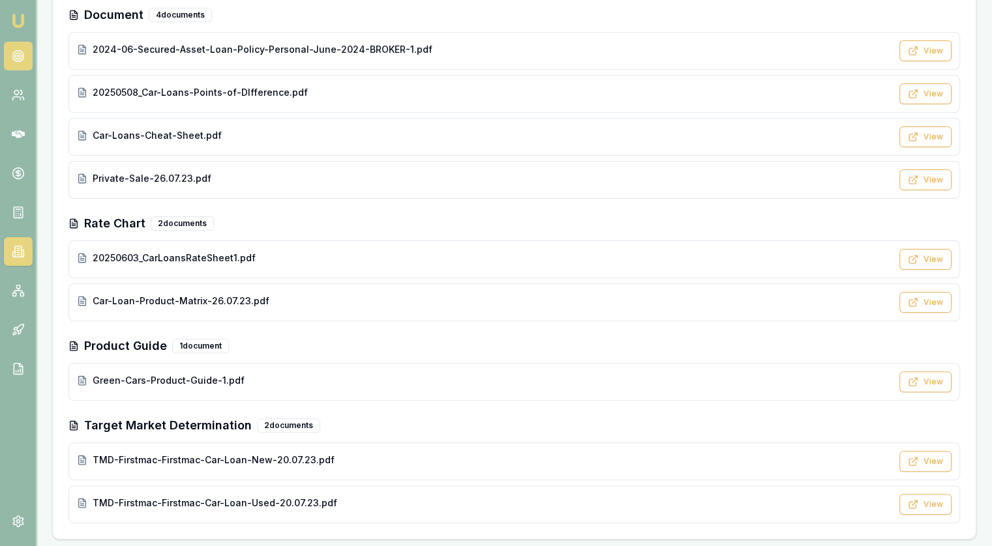
click at [21, 50] on icon at bounding box center [18, 56] width 13 height 13
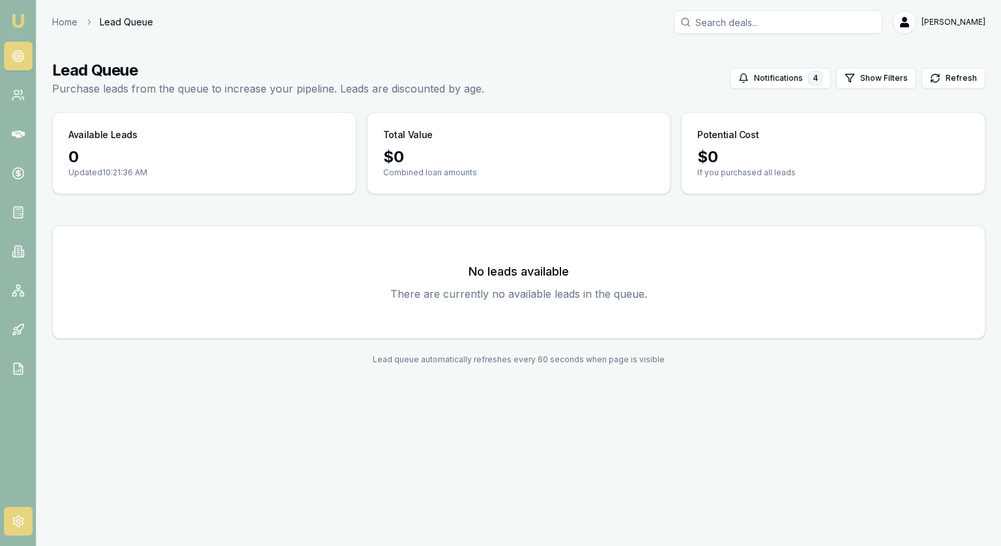
click at [15, 515] on icon at bounding box center [18, 521] width 13 height 13
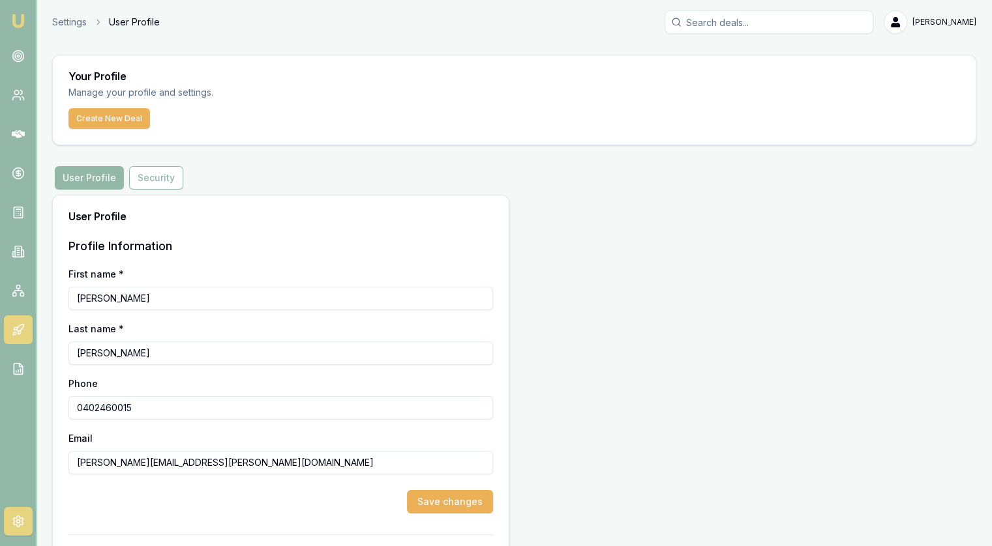
click at [17, 329] on icon at bounding box center [19, 328] width 7 height 7
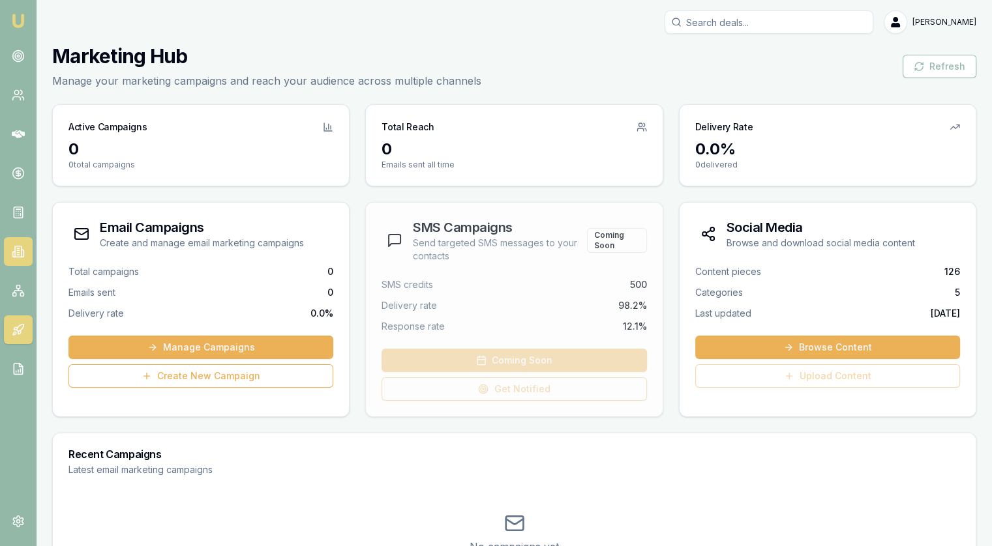
click at [23, 245] on link at bounding box center [18, 251] width 29 height 29
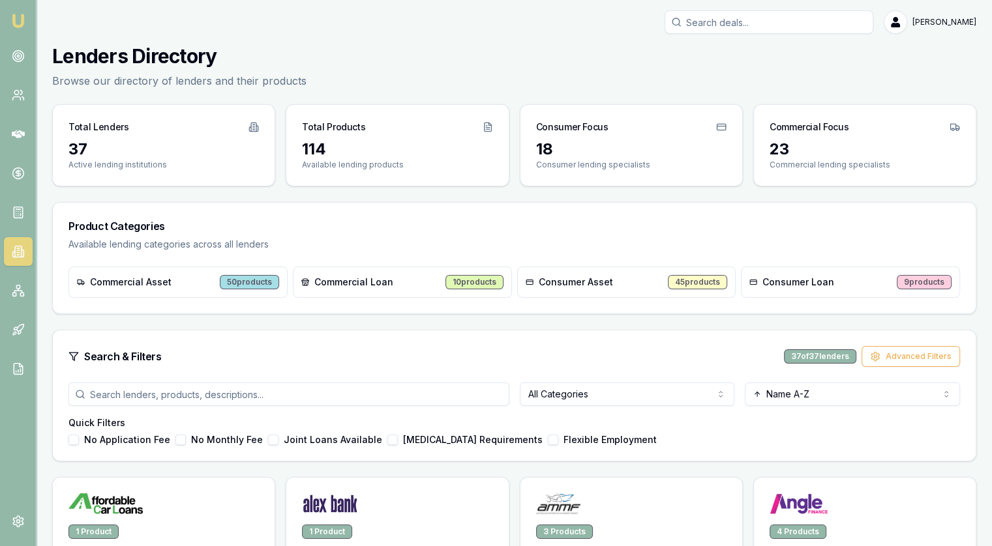
click at [77, 435] on button "No Application Fee" at bounding box center [73, 440] width 10 height 10
click at [74, 440] on button "No Application Fee" at bounding box center [73, 440] width 10 height 10
click at [218, 437] on label "No Monthly Fee" at bounding box center [227, 440] width 72 height 9
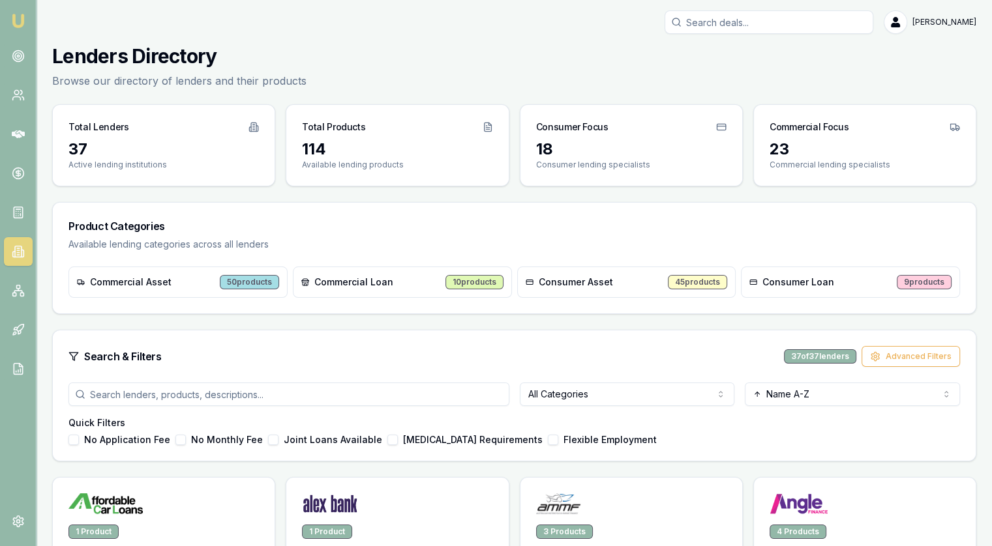
click at [186, 437] on button "No Monthly Fee" at bounding box center [180, 440] width 10 height 10
click at [213, 437] on label "No Monthly Fee" at bounding box center [227, 440] width 72 height 9
click at [186, 437] on button "No Monthly Fee" at bounding box center [180, 440] width 10 height 10
click at [467, 443] on label "[MEDICAL_DATA] Requirements" at bounding box center [473, 440] width 140 height 9
click at [398, 443] on button "[MEDICAL_DATA] Requirements" at bounding box center [392, 440] width 10 height 10
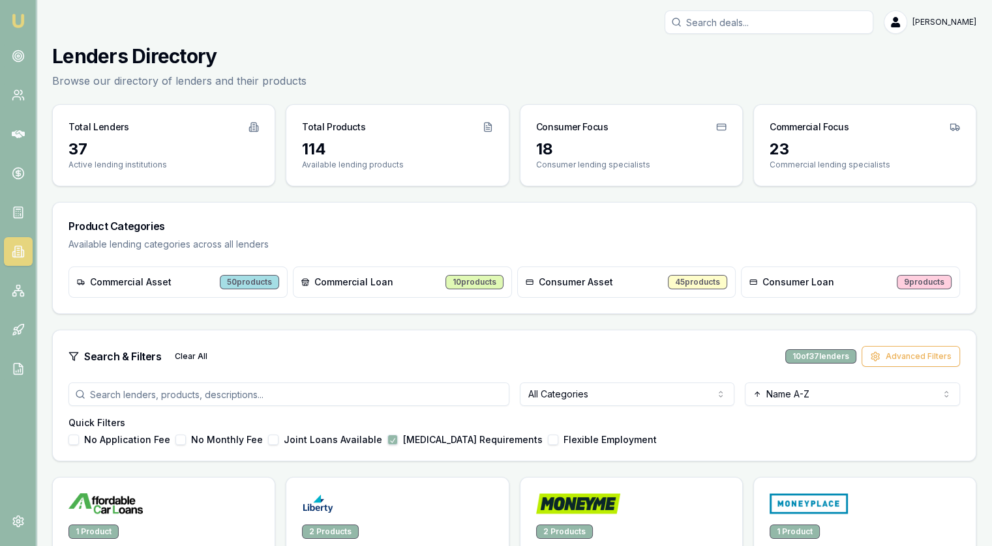
click at [467, 443] on label "[MEDICAL_DATA] Requirements" at bounding box center [473, 440] width 140 height 9
click at [398, 443] on button "[MEDICAL_DATA] Requirements" at bounding box center [392, 440] width 10 height 10
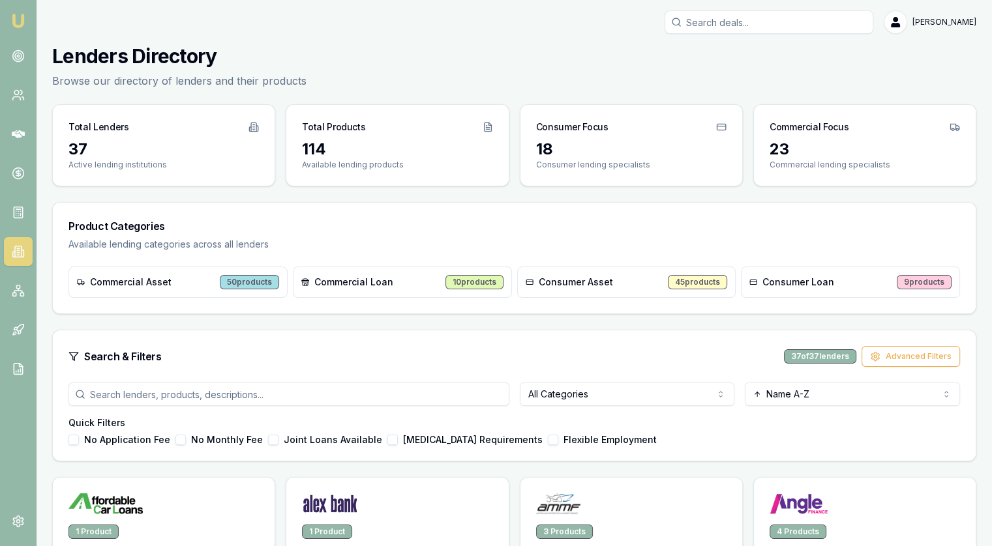
click at [436, 443] on label "[MEDICAL_DATA] Requirements" at bounding box center [473, 440] width 140 height 9
click at [398, 443] on button "[MEDICAL_DATA] Requirements" at bounding box center [392, 440] width 10 height 10
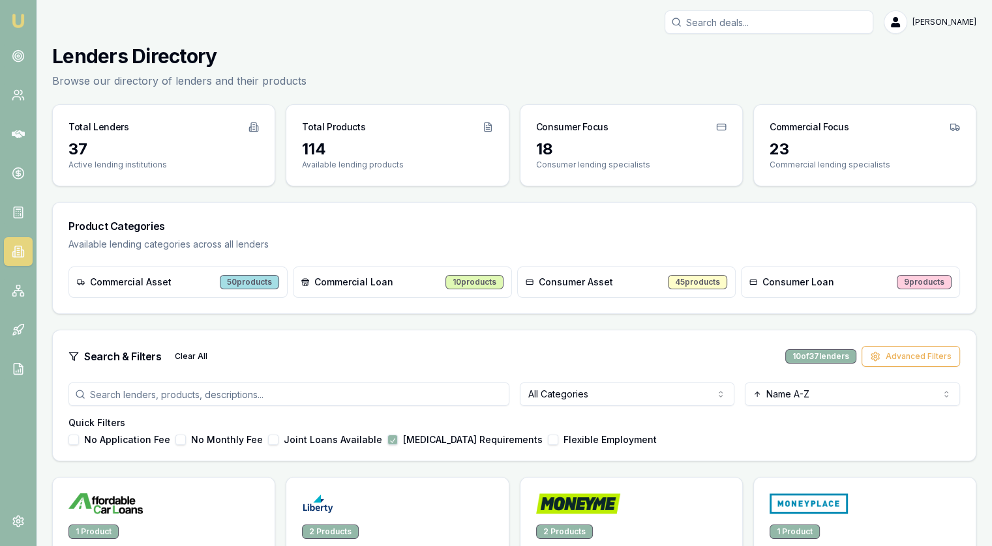
click at [436, 443] on label "[MEDICAL_DATA] Requirements" at bounding box center [473, 440] width 140 height 9
click at [398, 443] on button "[MEDICAL_DATA] Requirements" at bounding box center [392, 440] width 10 height 10
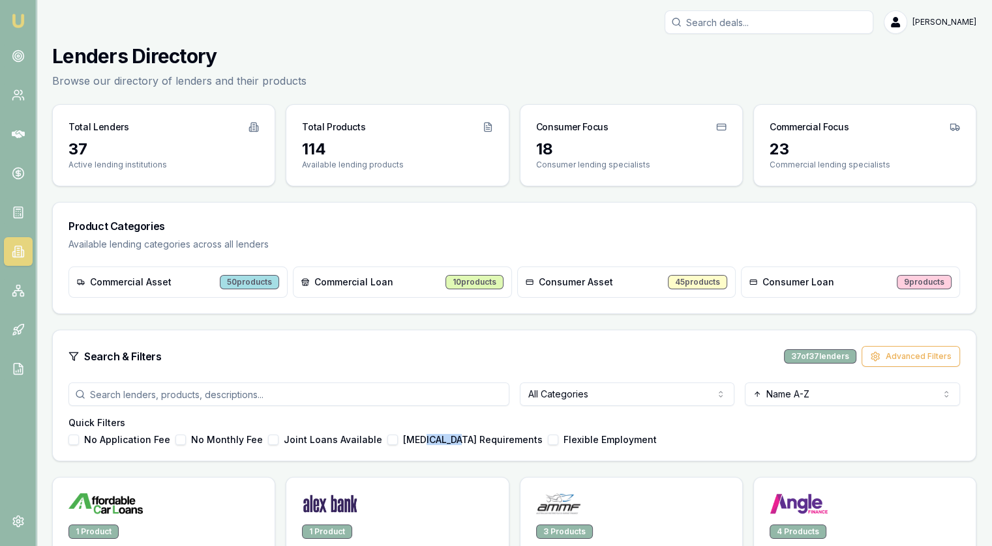
click at [436, 443] on label "[MEDICAL_DATA] Requirements" at bounding box center [473, 440] width 140 height 9
click at [398, 443] on button "[MEDICAL_DATA] Requirements" at bounding box center [392, 440] width 10 height 10
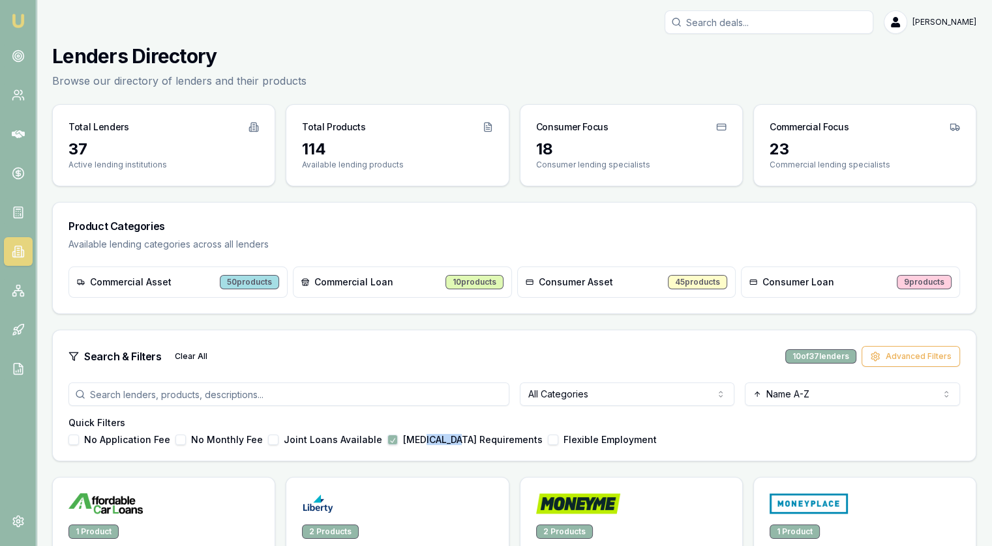
click at [436, 443] on label "[MEDICAL_DATA] Requirements" at bounding box center [473, 440] width 140 height 9
click at [398, 443] on button "[MEDICAL_DATA] Requirements" at bounding box center [392, 440] width 10 height 10
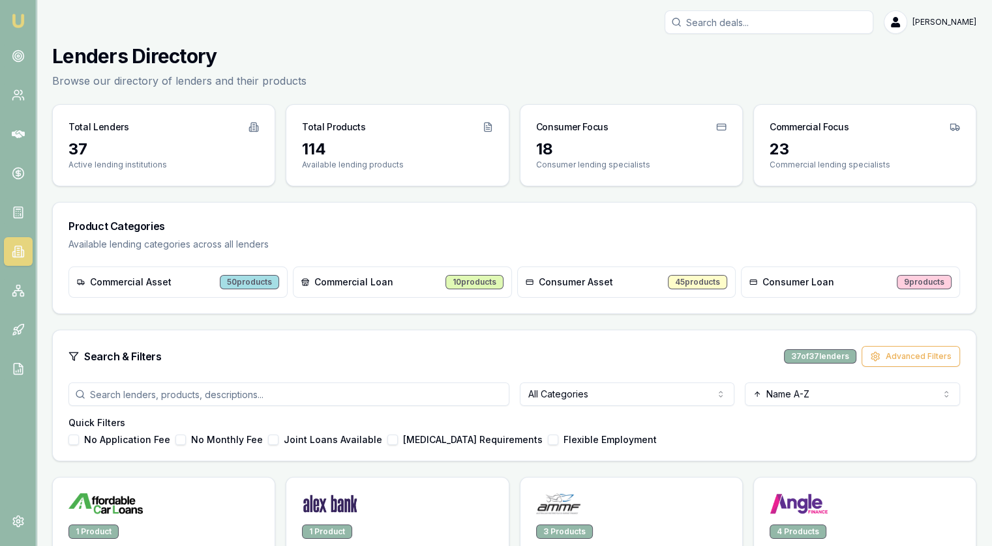
click at [549, 425] on h4 "Quick Filters" at bounding box center [513, 423] width 891 height 13
click at [563, 443] on label "Flexible Employment" at bounding box center [609, 440] width 93 height 9
click at [558, 443] on button "Flexible Employment" at bounding box center [553, 440] width 10 height 10
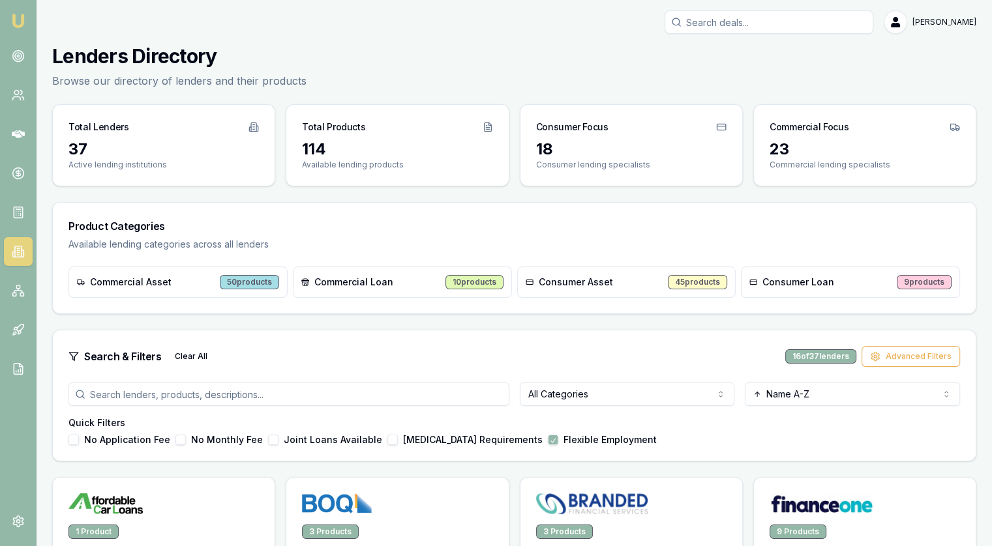
click at [563, 443] on label "Flexible Employment" at bounding box center [609, 440] width 93 height 9
click at [558, 443] on button "Flexible Employment" at bounding box center [553, 440] width 10 height 10
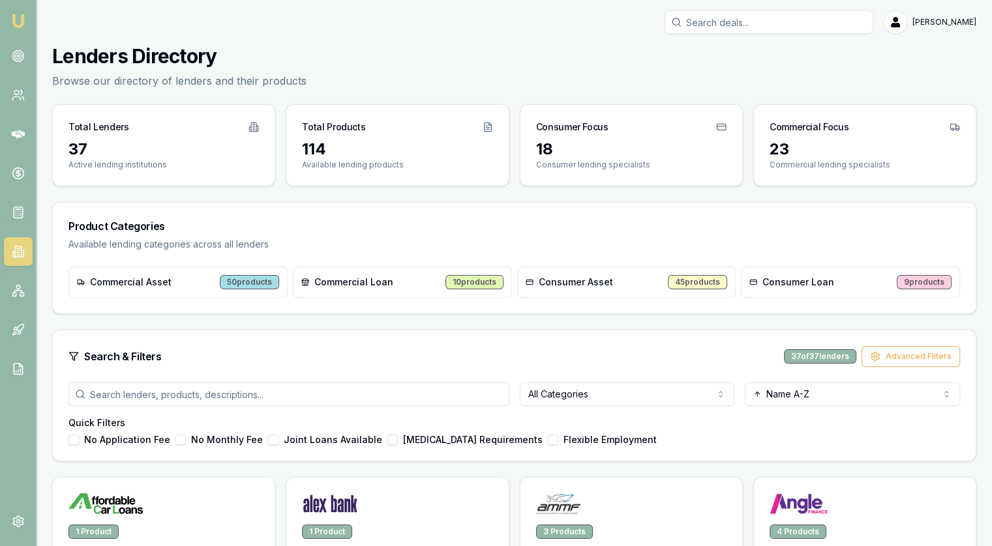
click at [563, 443] on label "Flexible Employment" at bounding box center [609, 440] width 93 height 9
click at [558, 443] on button "Flexible Employment" at bounding box center [553, 440] width 10 height 10
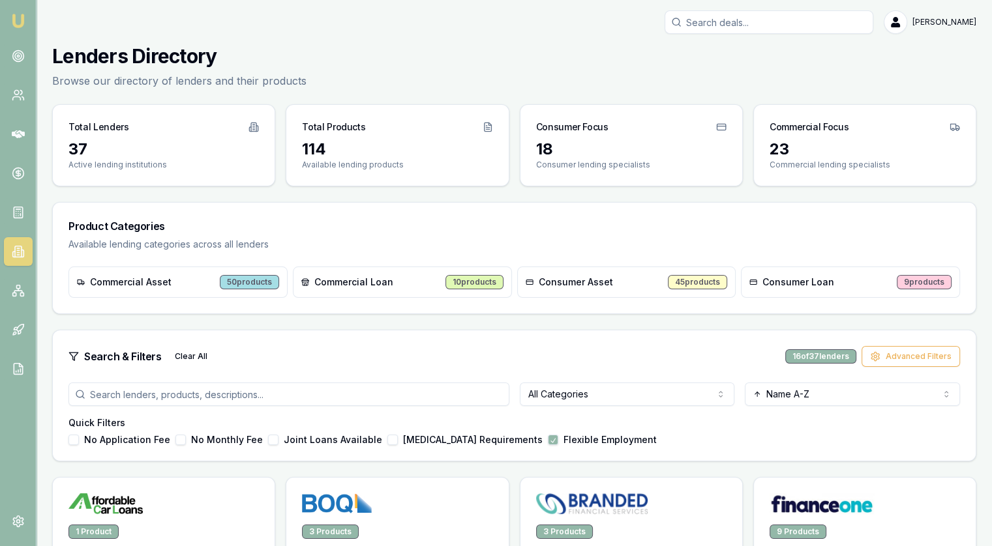
click at [563, 443] on label "Flexible Employment" at bounding box center [609, 440] width 93 height 9
click at [558, 443] on button "Flexible Employment" at bounding box center [553, 440] width 10 height 10
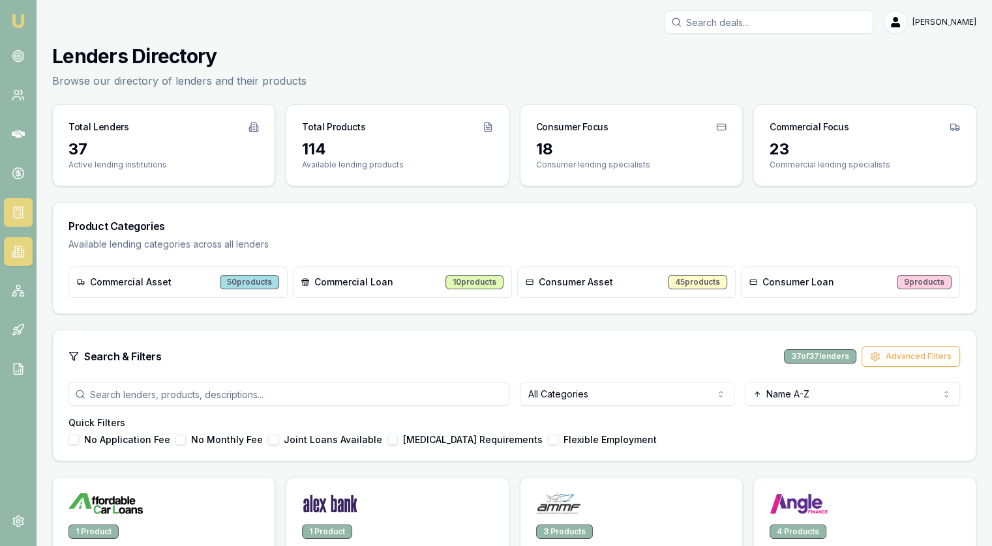
click at [23, 215] on icon at bounding box center [18, 212] width 13 height 13
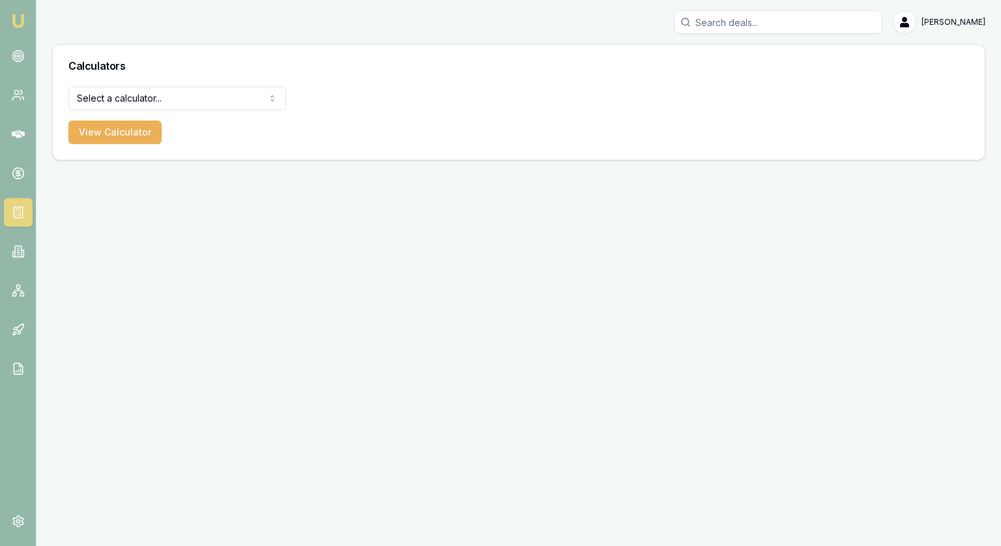
click at [134, 91] on html "[PERSON_NAME] [PERSON_NAME] Toggle Menu Calculators Select a calculator... Fina…" at bounding box center [500, 273] width 1001 height 546
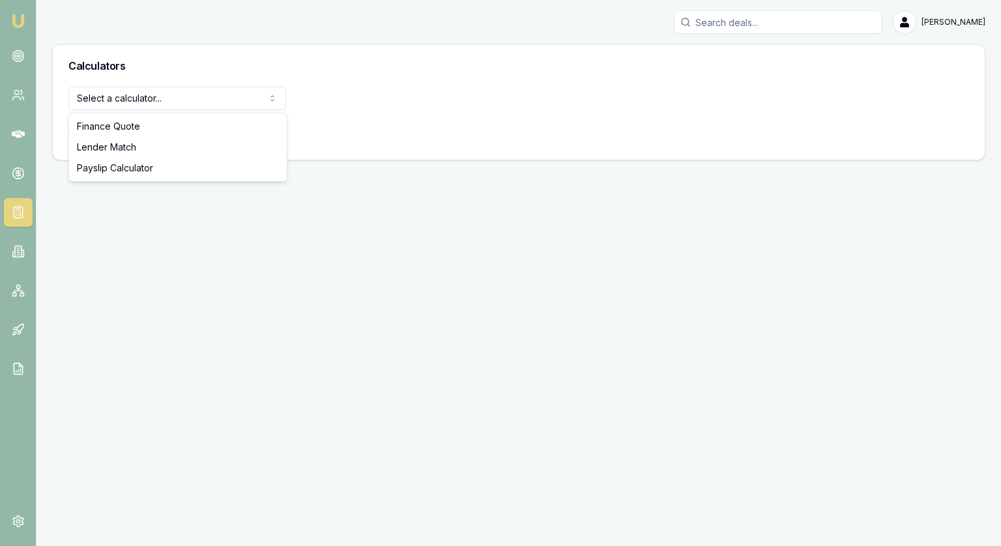
select select "payslip-calculator"
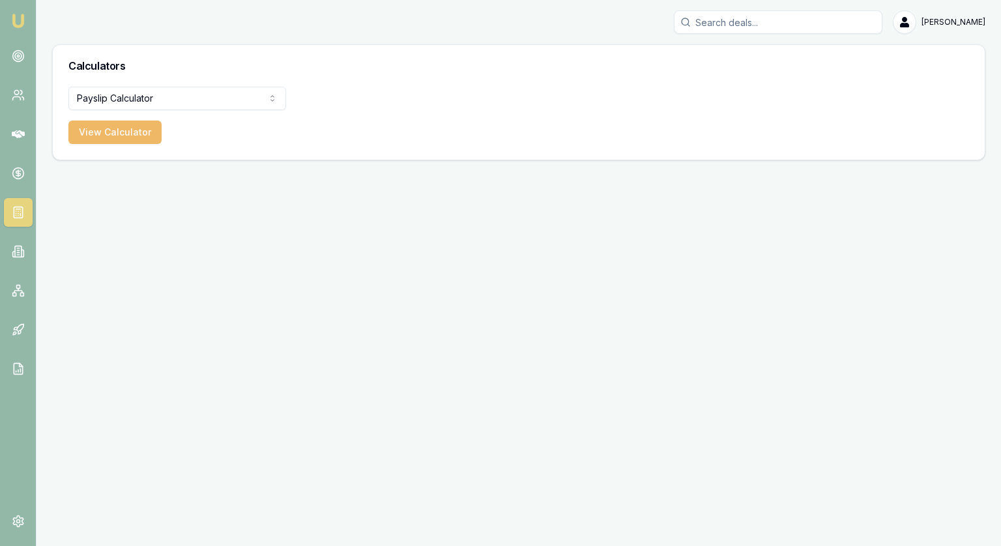
click at [102, 126] on button "View Calculator" at bounding box center [114, 132] width 93 height 23
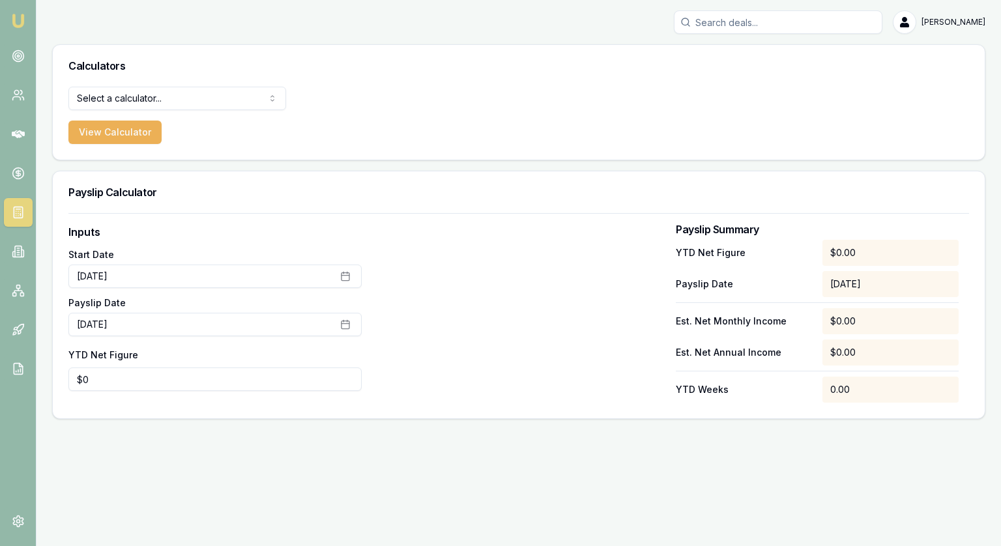
type input "0"
click at [106, 381] on input "0" at bounding box center [214, 379] width 293 height 23
click at [486, 336] on div at bounding box center [518, 313] width 293 height 179
drag, startPoint x: 904, startPoint y: 319, endPoint x: 793, endPoint y: 321, distance: 111.5
click at [793, 321] on div "Est. Net Monthly Income $4,651.77" at bounding box center [817, 321] width 283 height 26
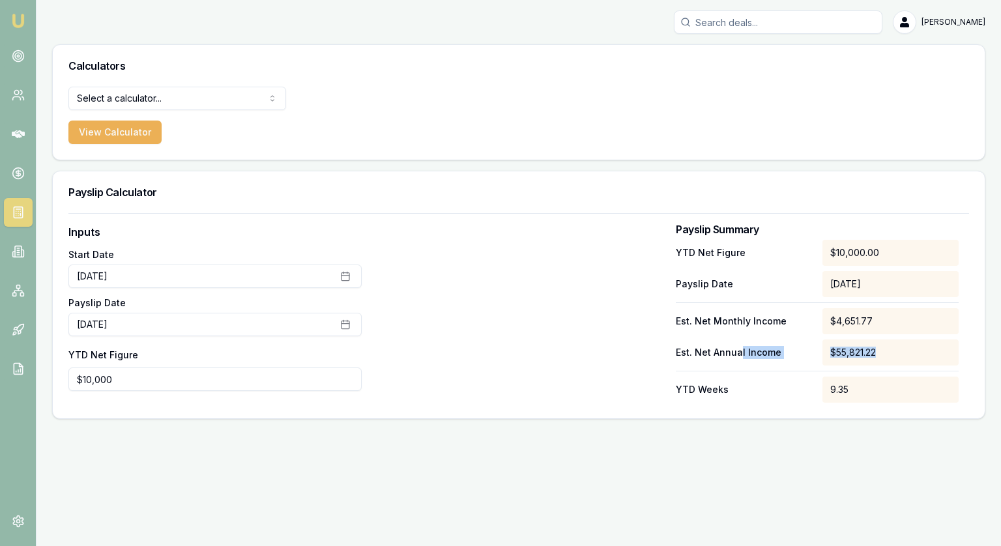
drag, startPoint x: 882, startPoint y: 354, endPoint x: 740, endPoint y: 354, distance: 141.5
click at [740, 354] on div "Est. Net Annual Income $55,821.22" at bounding box center [817, 353] width 283 height 26
click at [793, 286] on p "Payslip Date" at bounding box center [744, 284] width 136 height 13
drag, startPoint x: 143, startPoint y: 374, endPoint x: 5, endPoint y: 371, distance: 137.6
click at [5, 371] on div "[PERSON_NAME] [PERSON_NAME] Toggle Menu Calculators Select a calculator... Fina…" at bounding box center [500, 273] width 1001 height 546
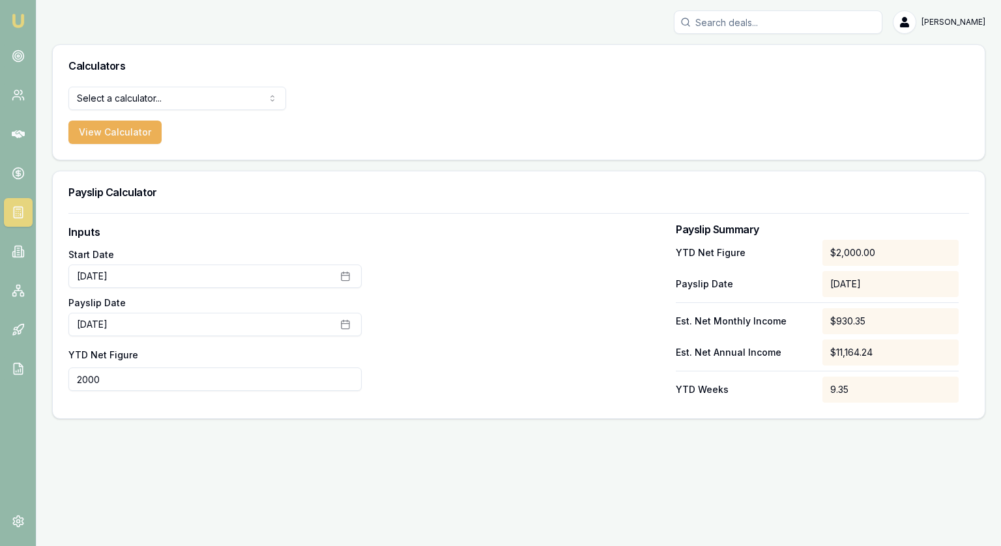
click at [128, 379] on input "2000" at bounding box center [214, 379] width 293 height 23
type input "$8,000"
click at [553, 333] on div at bounding box center [518, 313] width 293 height 179
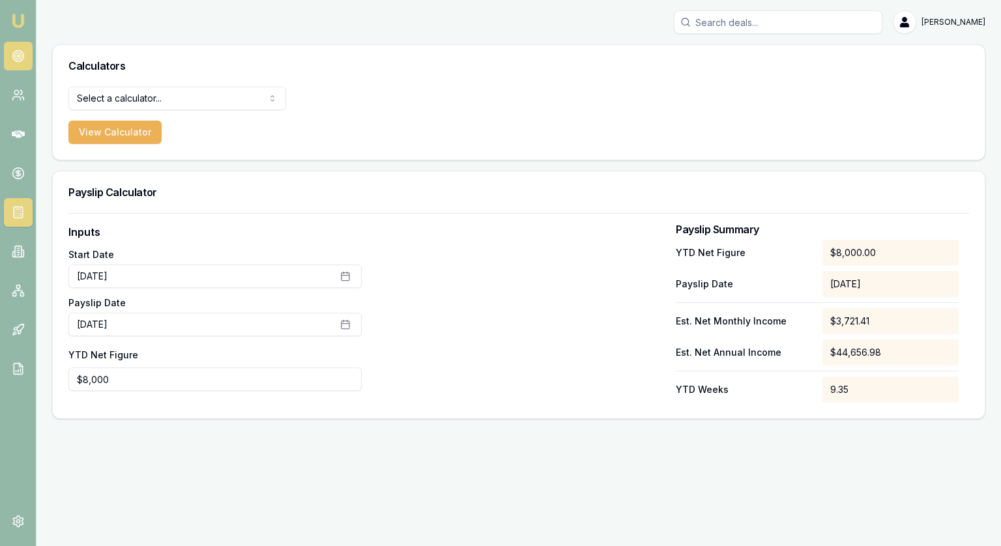
click at [26, 47] on link at bounding box center [18, 56] width 29 height 29
